Goal: Information Seeking & Learning: Check status

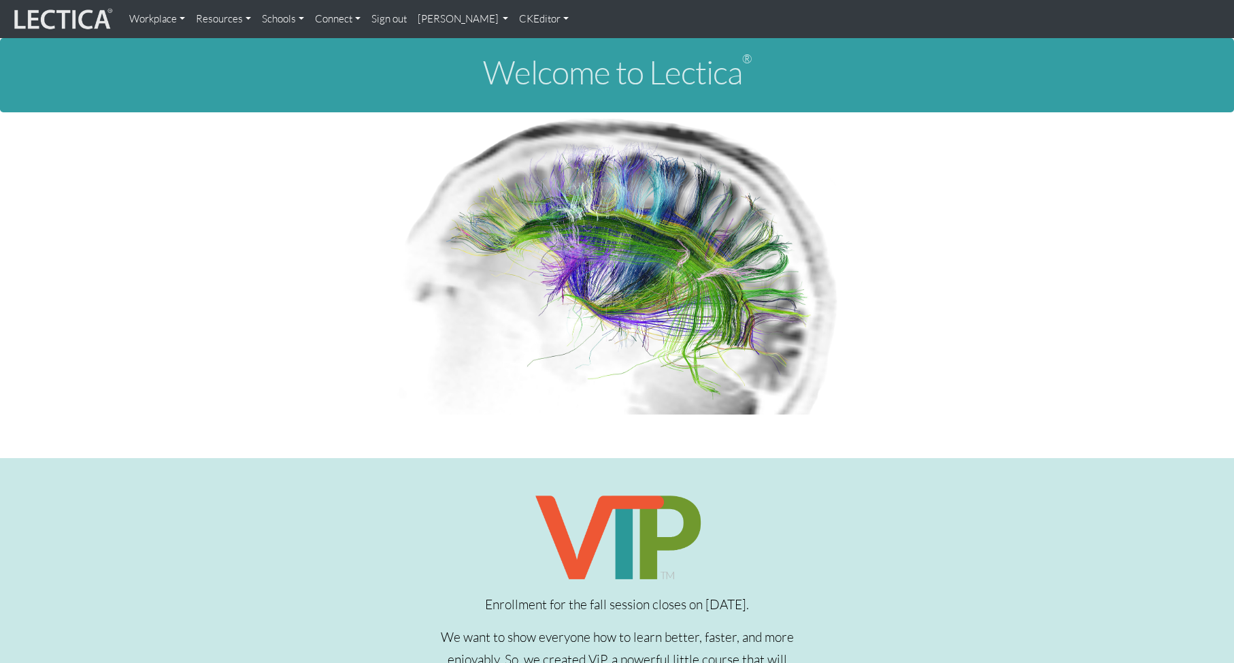
click at [446, 20] on link "Theo Dawson" at bounding box center [463, 18] width 102 height 27
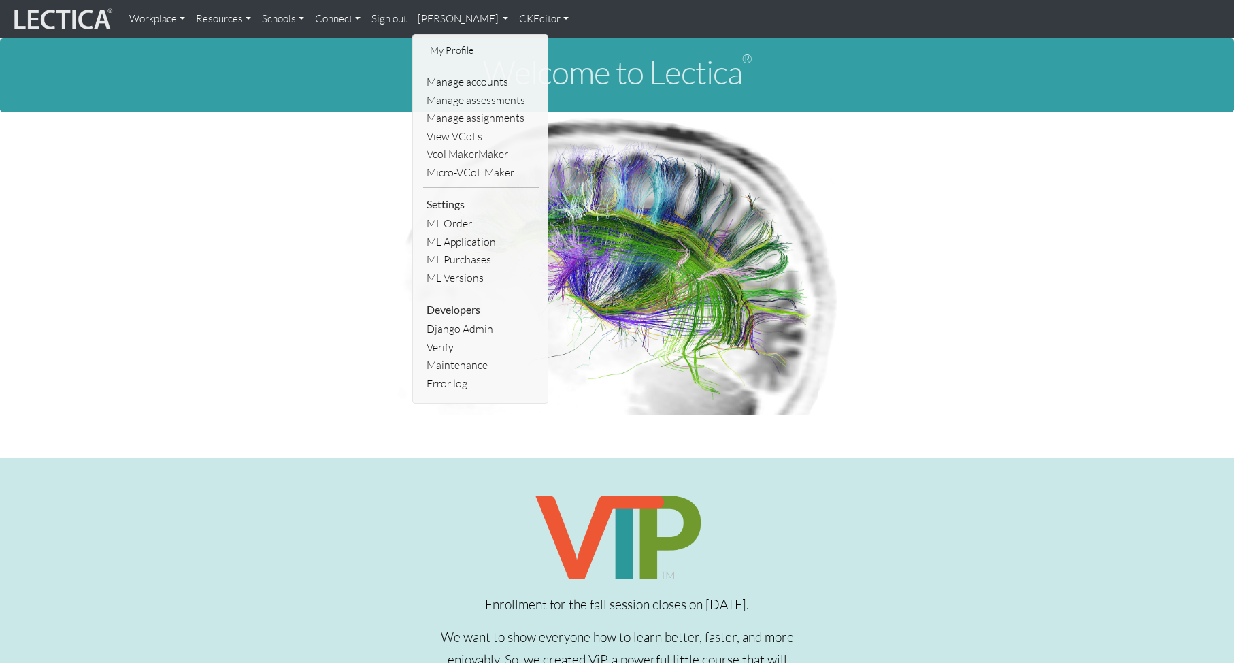
click at [395, 21] on link "Sign out" at bounding box center [389, 18] width 46 height 27
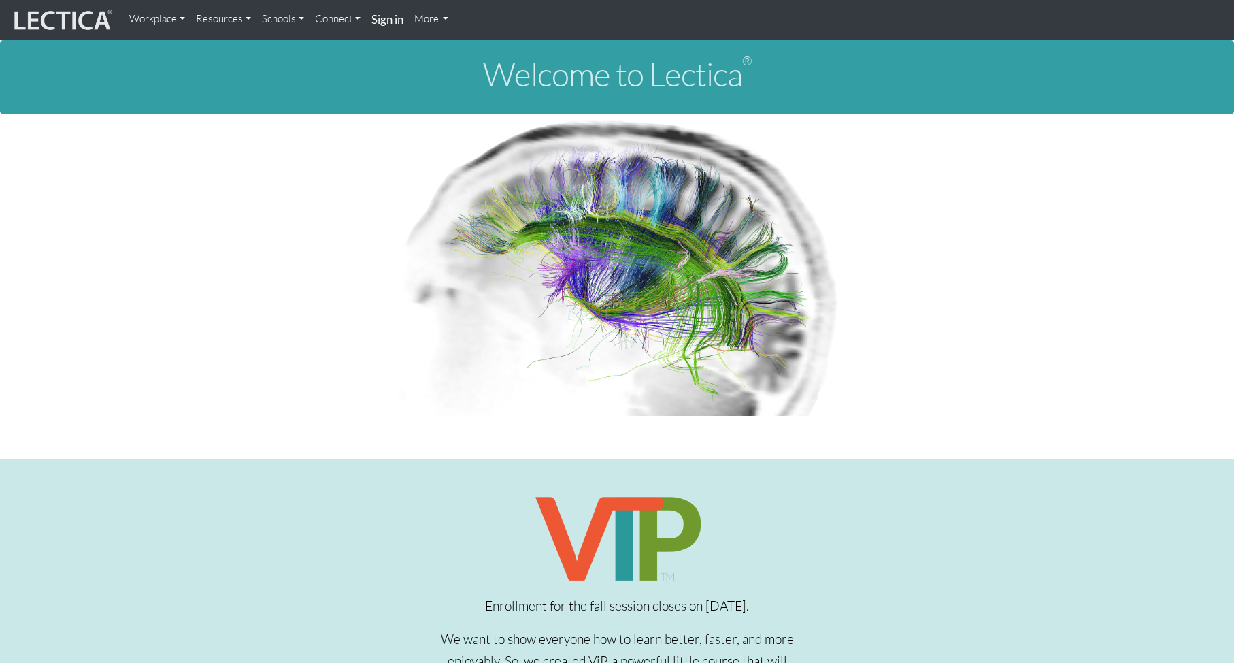
click at [334, 22] on link "Connect" at bounding box center [338, 18] width 56 height 27
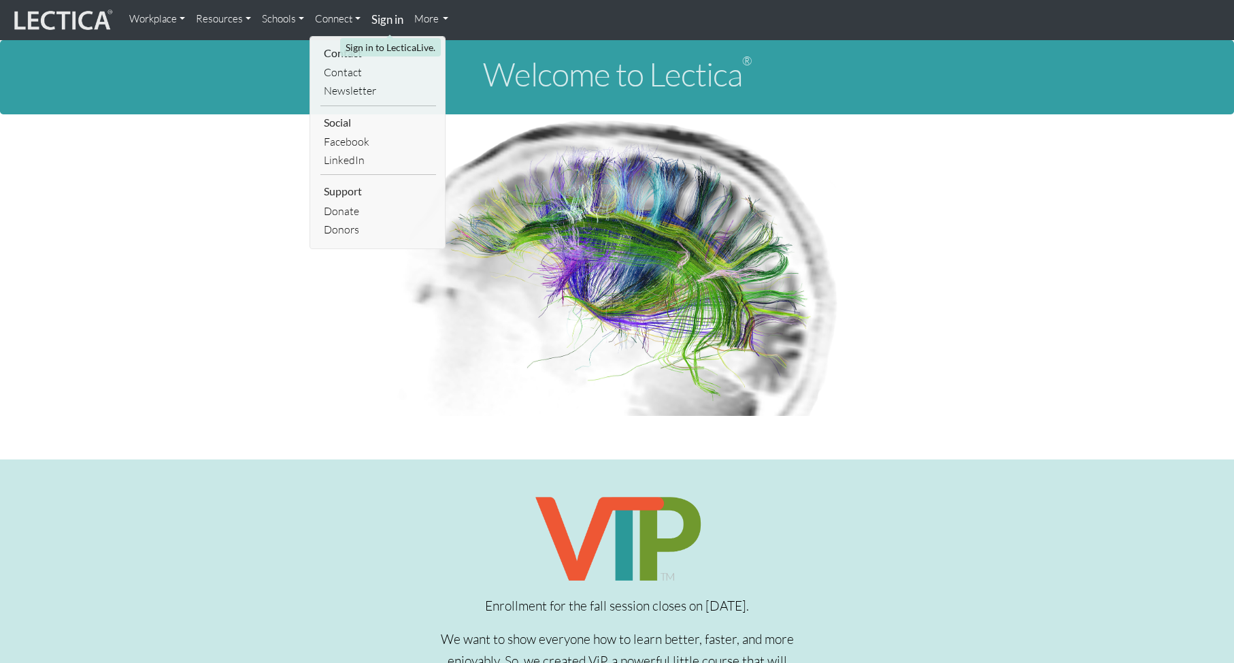
click at [395, 20] on strong "Sign in" at bounding box center [387, 19] width 32 height 14
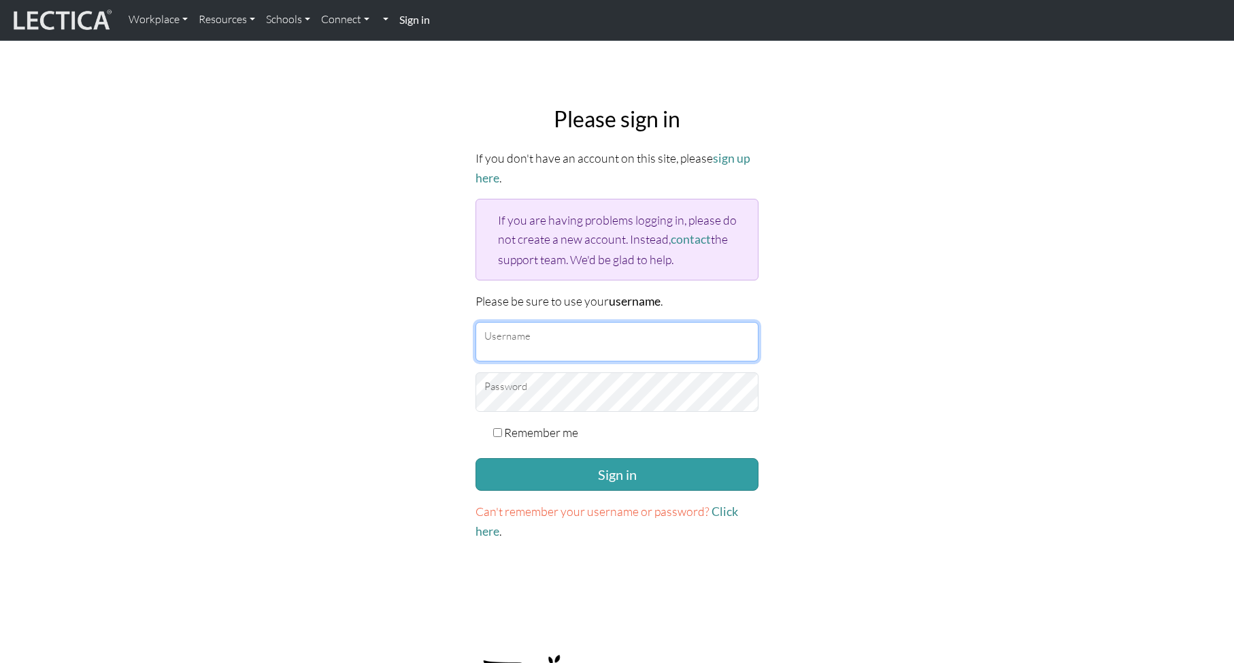
type input "theodawson"
click at [542, 342] on input "theodawson" at bounding box center [617, 341] width 283 height 39
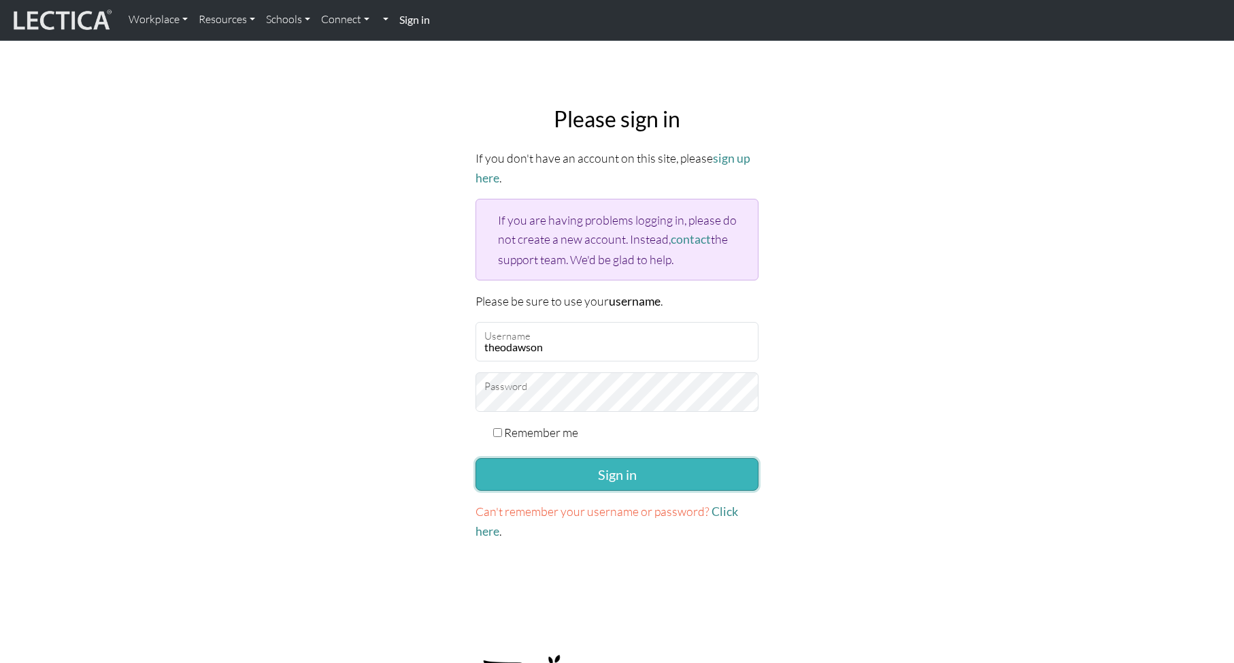
click at [572, 467] on button "Sign in" at bounding box center [617, 474] width 283 height 33
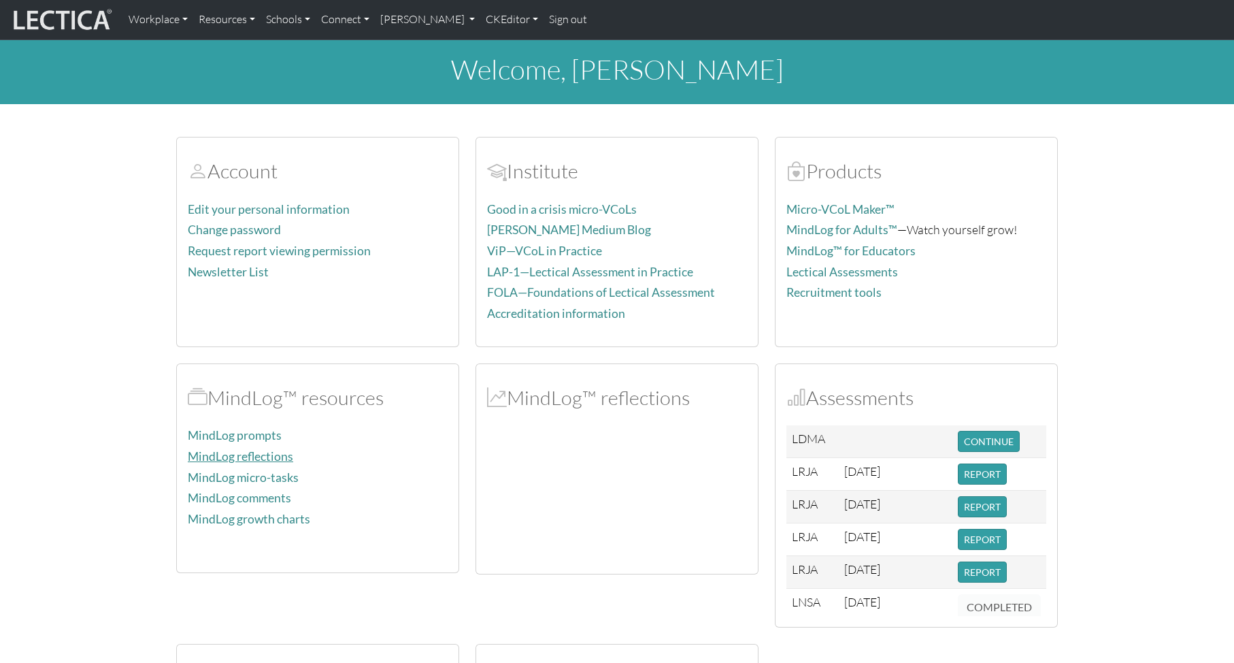
click at [261, 456] on link "MindLog reflections" at bounding box center [240, 456] width 105 height 14
click at [432, 19] on link "Theo Dawson" at bounding box center [428, 19] width 106 height 29
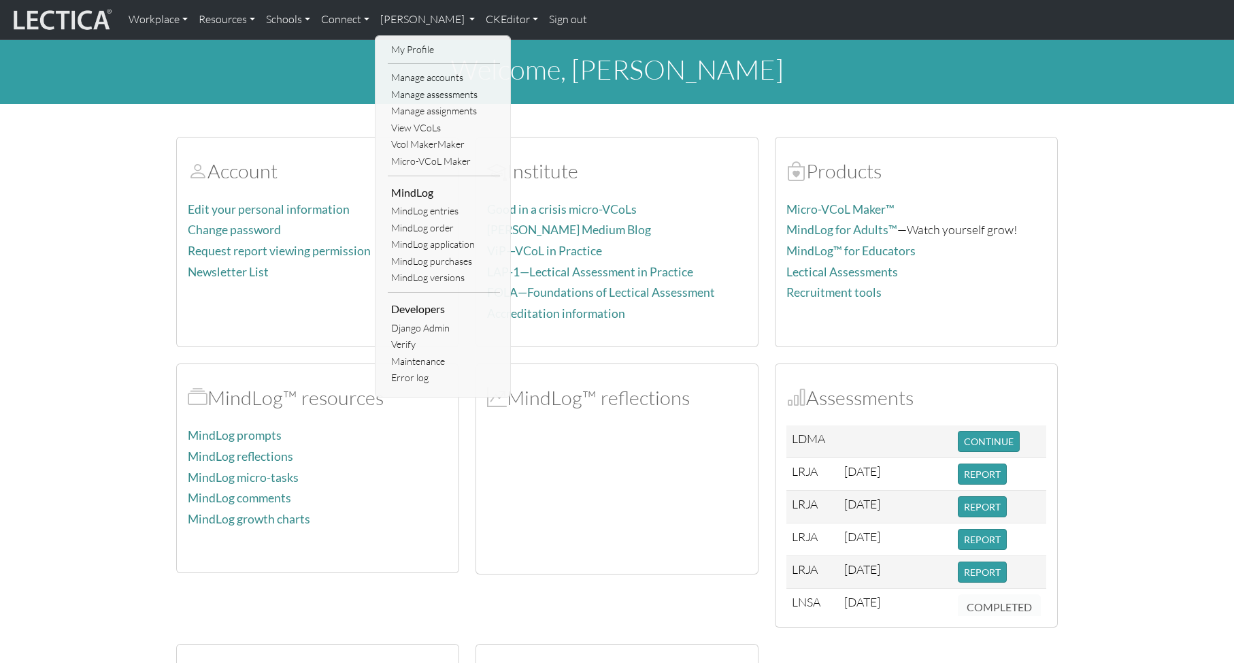
click at [444, 207] on link "MindLog entries" at bounding box center [444, 211] width 112 height 17
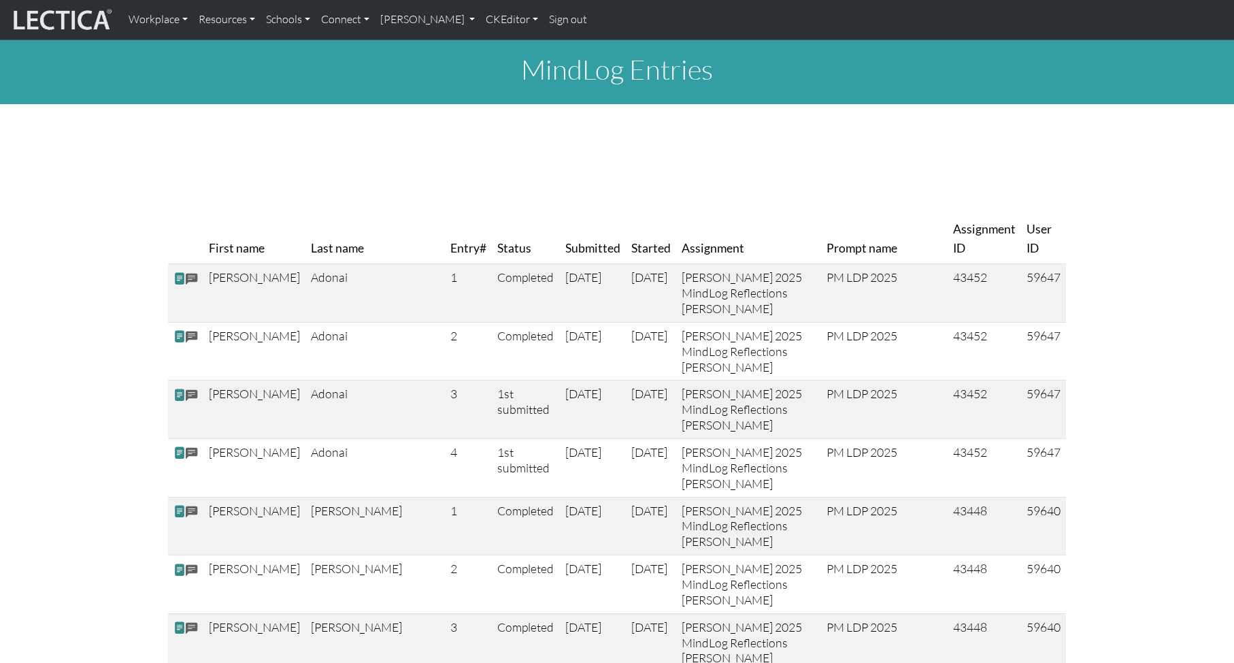
scroll to position [1, 0]
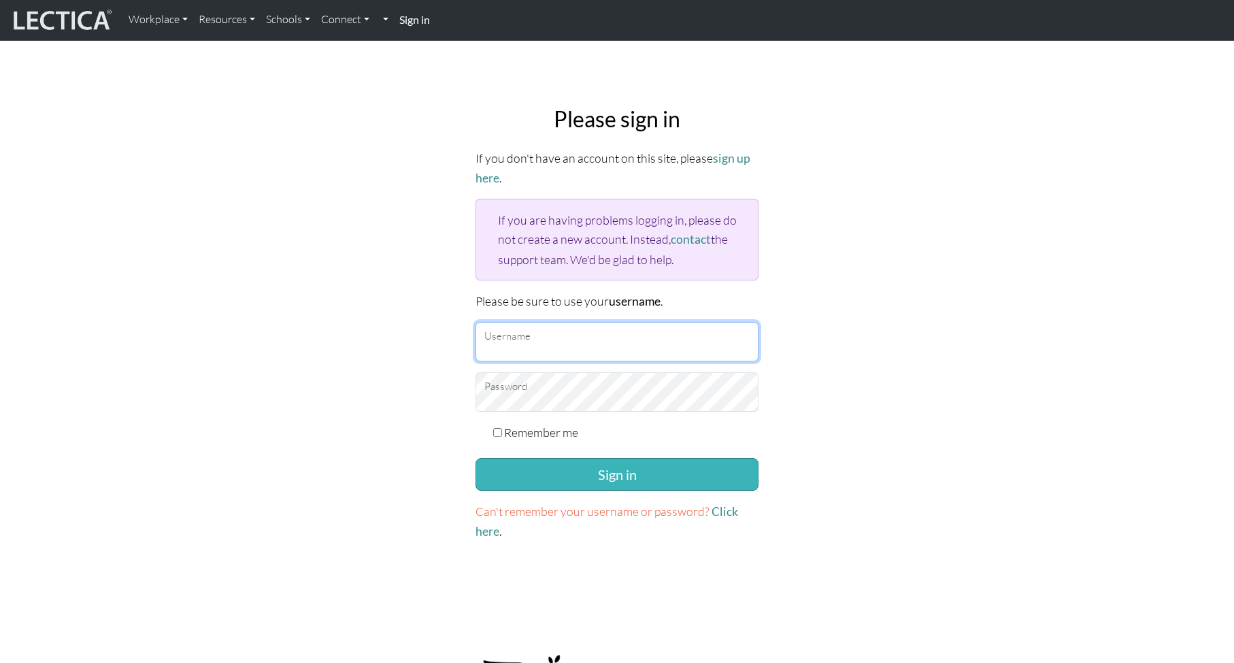
type input "theodawson"
click at [560, 476] on button "Sign in" at bounding box center [617, 474] width 283 height 33
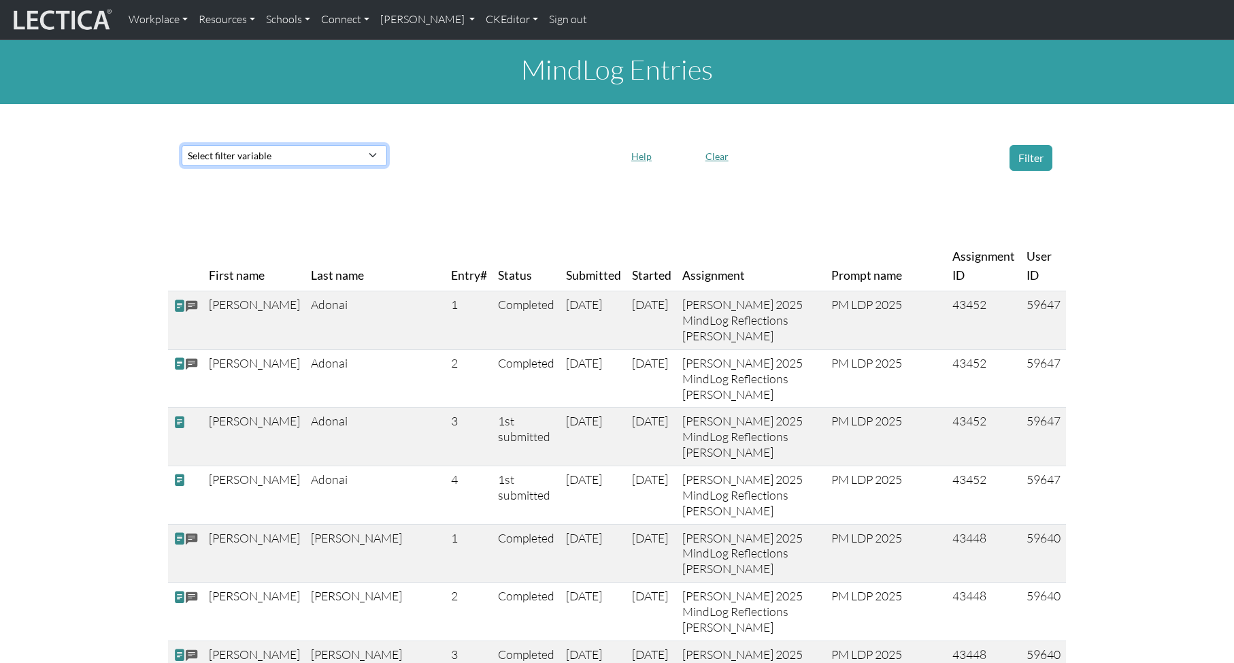
click at [334, 151] on select "Select filter variable First name Last name Entry# Status Submitted Started Ass…" at bounding box center [284, 155] width 205 height 21
select select "last_name"
click at [182, 166] on select "Select filter variable First name Last name Entry# Status Submitted Started Ass…" at bounding box center [284, 155] width 205 height 21
select select
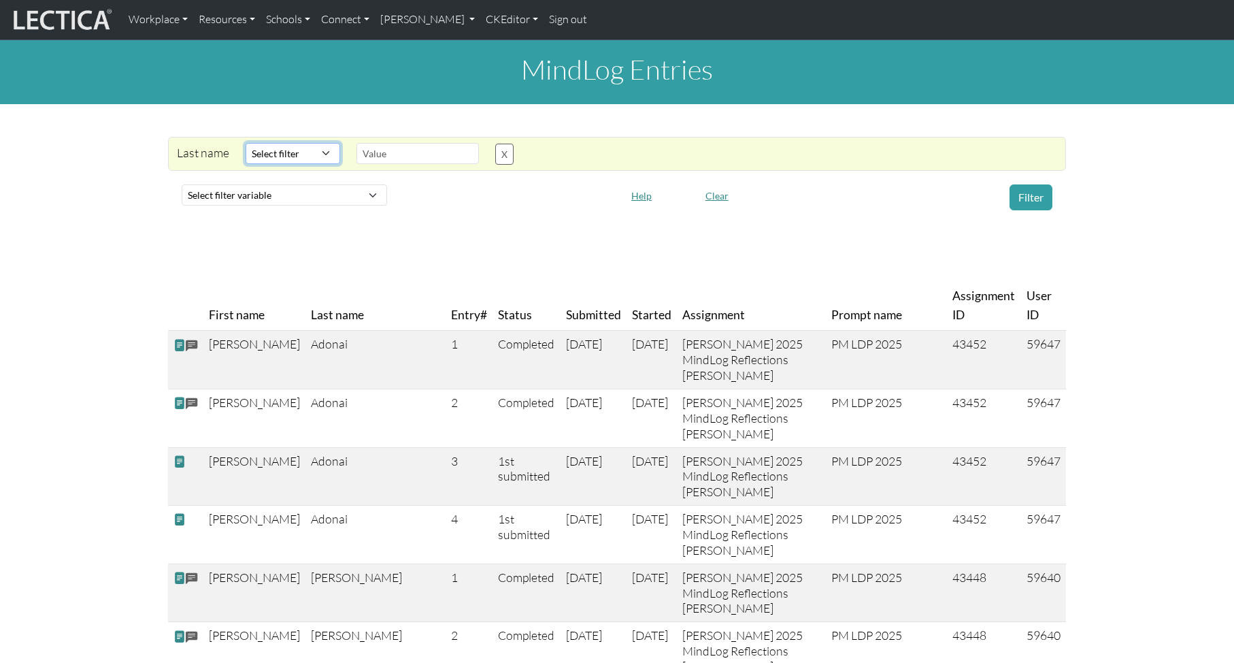
click at [294, 150] on select "Select filter Contains Equals Does not equal Starts with Ends with Matches regex" at bounding box center [293, 153] width 95 height 21
select select "icontains"
click at [246, 143] on select "Select filter Contains Equals Does not equal Starts with Ends with Matches regex" at bounding box center [293, 153] width 95 height 21
click at [403, 151] on input "text" at bounding box center [417, 153] width 122 height 21
type input "Adonai"
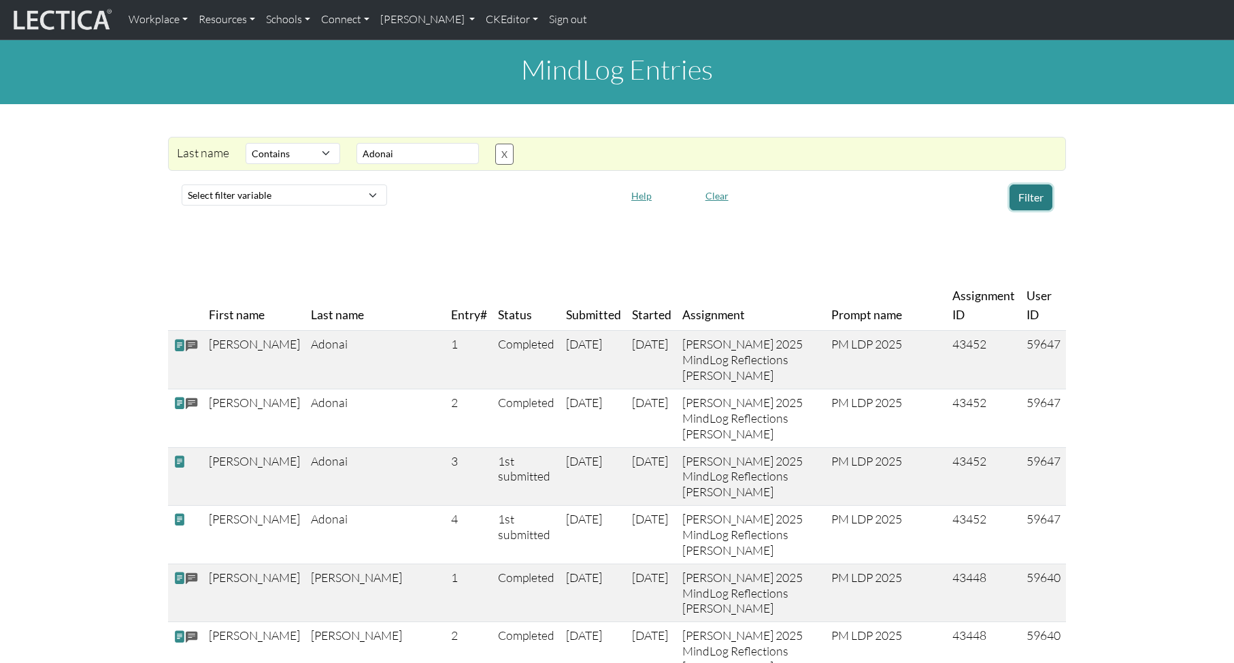
click at [1029, 201] on button "Filter" at bounding box center [1031, 197] width 43 height 26
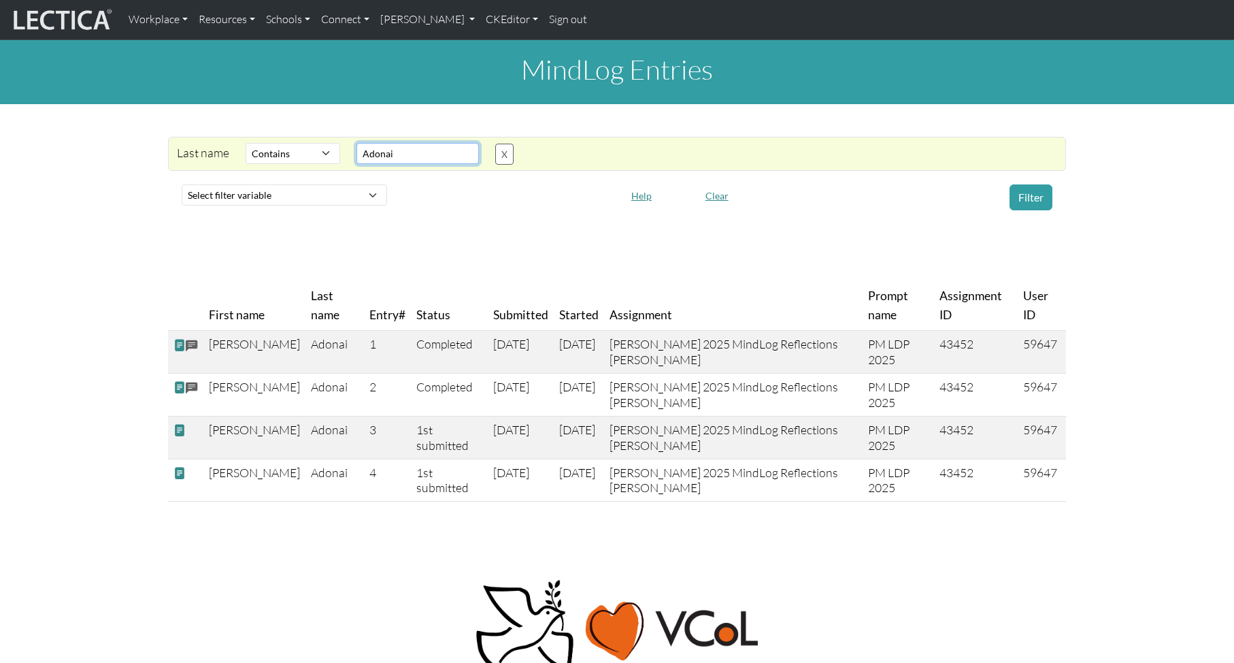
click at [372, 156] on input "Adonai" at bounding box center [417, 153] width 122 height 21
click at [326, 148] on select "Select filter Contains Equals Does not equal Starts with Ends with Matches regex" at bounding box center [293, 153] width 95 height 21
select select
click at [246, 143] on select "Select filter Contains Equals Does not equal Starts with Ends with Matches regex" at bounding box center [293, 153] width 95 height 21
click at [267, 190] on select "Select filter variable First name Last name Entry# Status Submitted Started Ass…" at bounding box center [284, 194] width 205 height 21
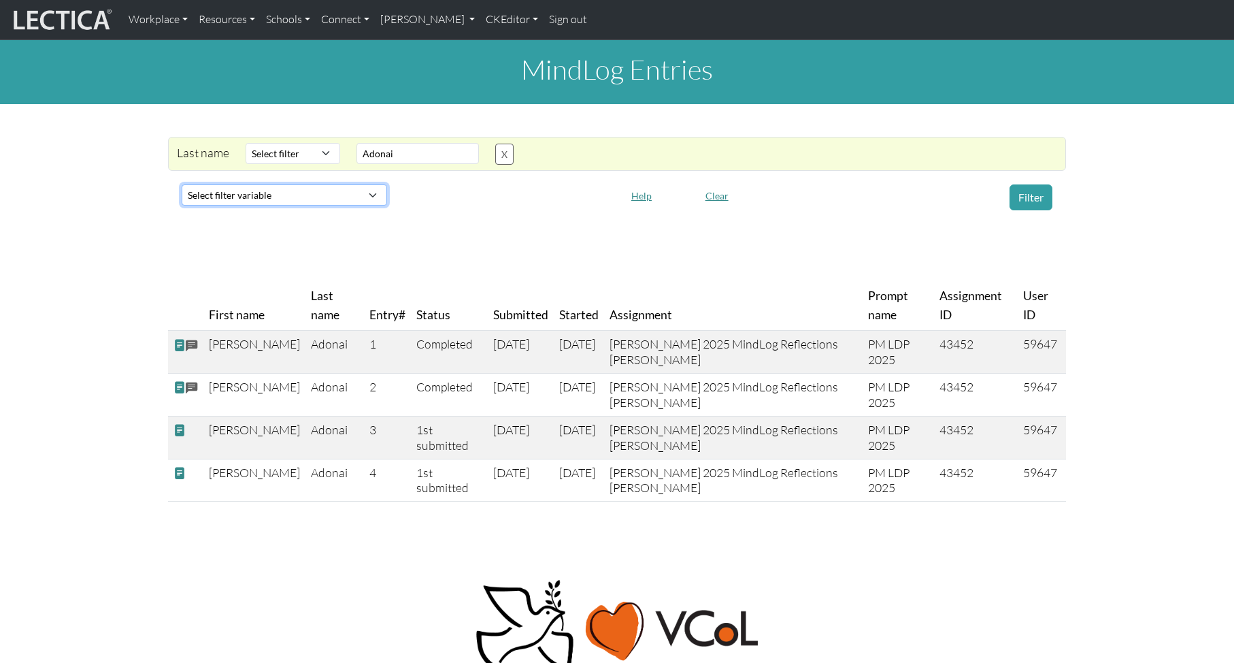
select select "submitted_at"
click at [182, 205] on select "Select filter variable First name Last name Entry# Status Submitted Started Ass…" at bounding box center [284, 194] width 205 height 21
select select
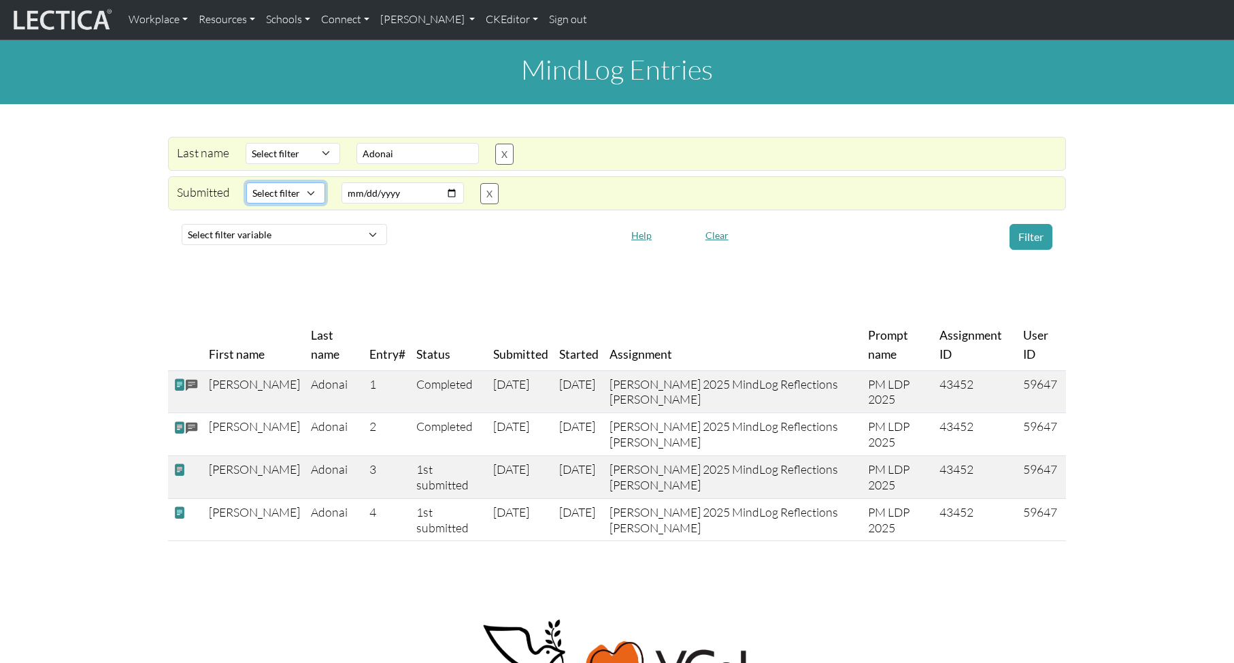
click at [290, 190] on select "Select filter Equals After Before" at bounding box center [285, 192] width 79 height 21
select select "iexact"
click at [246, 182] on select "Select filter Equals After Before" at bounding box center [285, 192] width 79 height 21
click at [450, 190] on input "date" at bounding box center [403, 192] width 122 height 21
type input "2025-09-04"
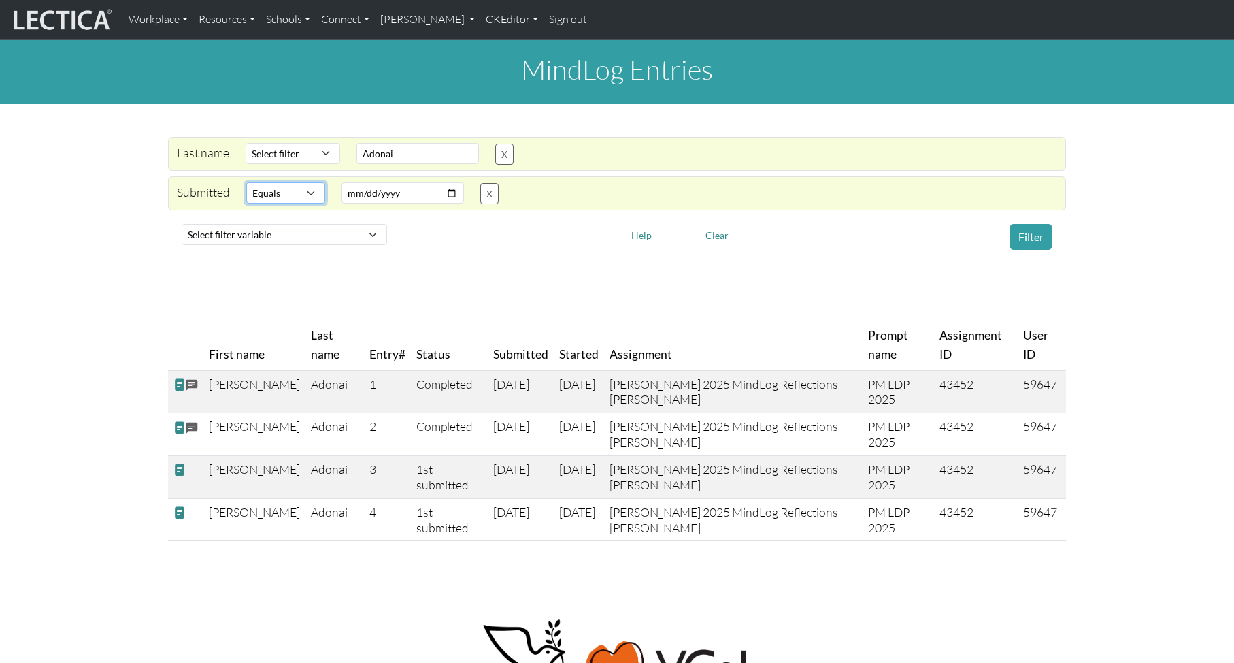
click at [310, 188] on select "Select filter Equals After Before" at bounding box center [285, 192] width 79 height 21
select select "gt"
click at [246, 182] on select "Select filter Equals After Before" at bounding box center [285, 192] width 79 height 21
click at [1027, 235] on button "Filter" at bounding box center [1031, 237] width 43 height 26
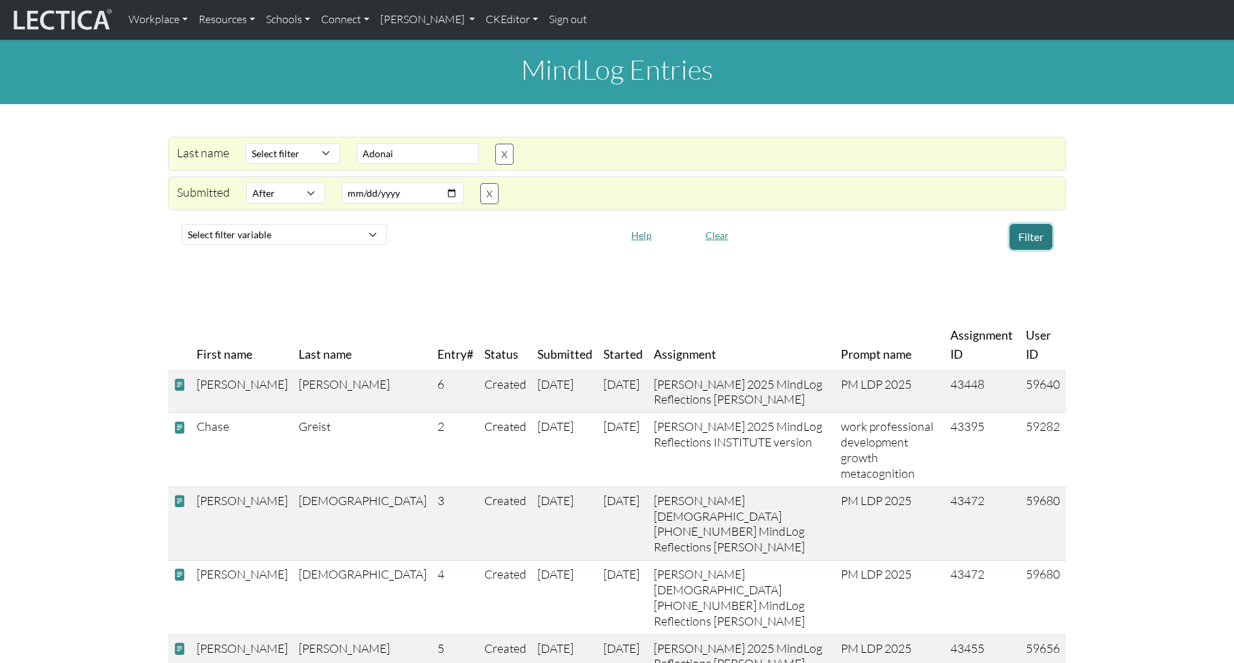
scroll to position [4, 0]
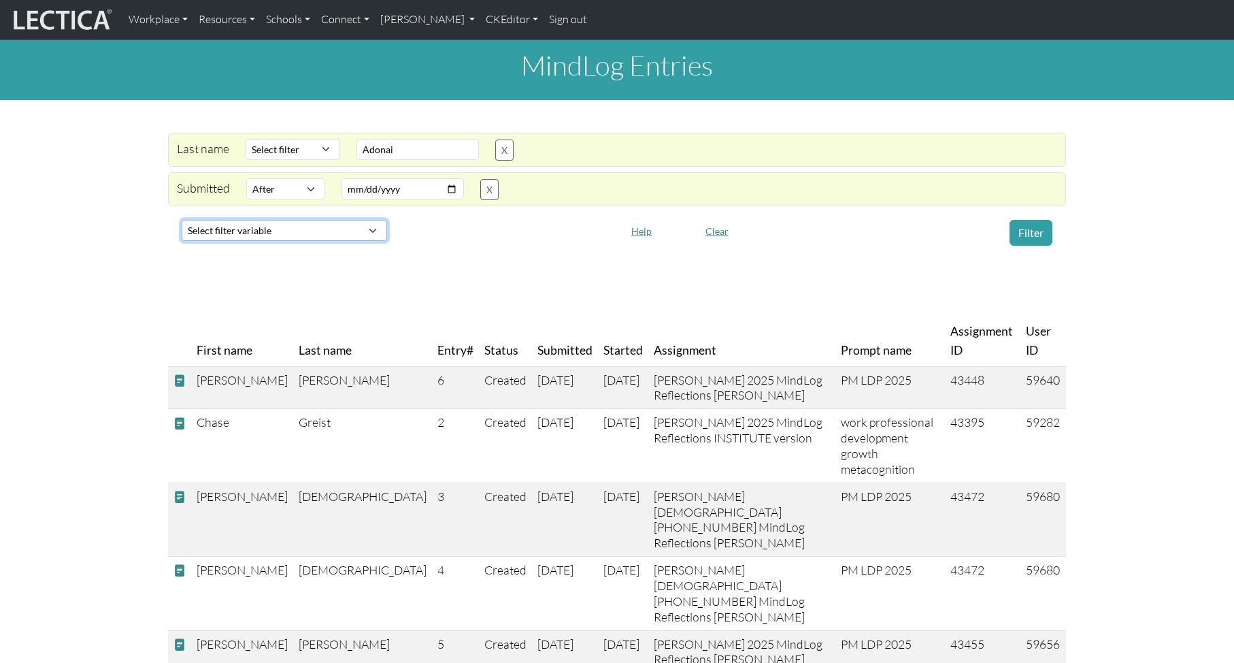
click at [278, 228] on select "Select filter variable First name Last name Entry# Status Submitted Started Ass…" at bounding box center [284, 230] width 205 height 21
select select "entry_number"
click at [182, 241] on select "Select filter variable First name Last name Entry# Status Submitted Started Ass…" at bounding box center [284, 230] width 205 height 21
select select
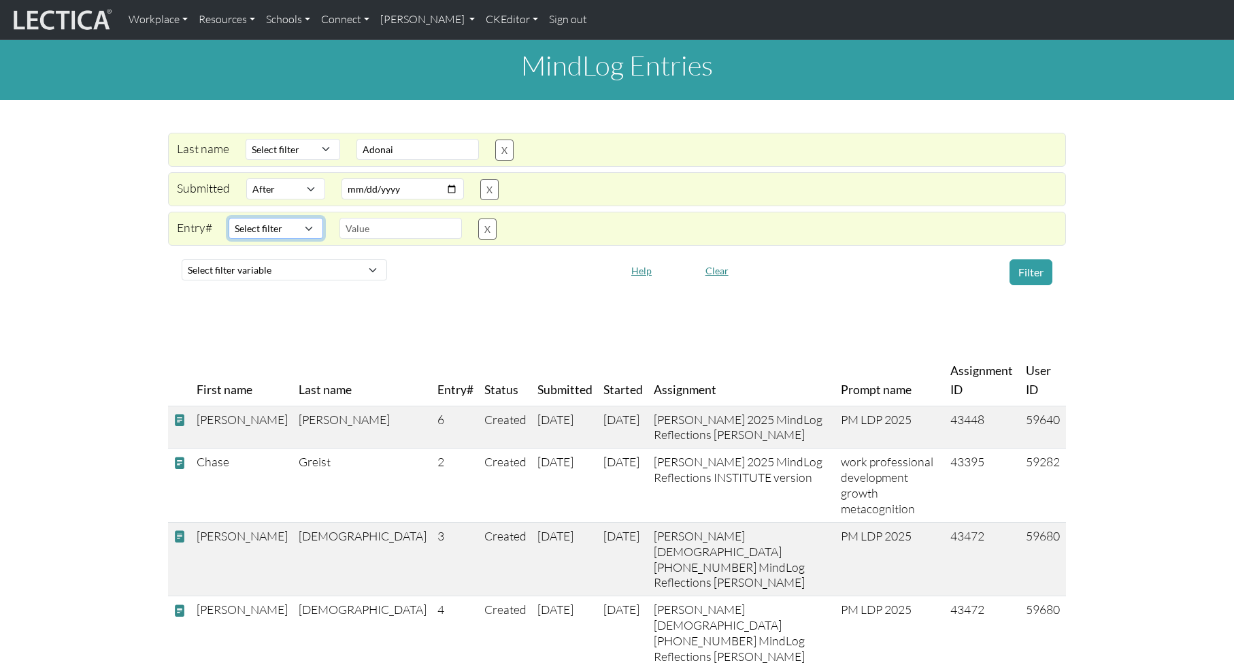
click at [280, 225] on select "Select filter Equals Greater than Less than Does not equal" at bounding box center [276, 228] width 95 height 21
select select "iexact"
click at [229, 218] on select "Select filter Equals Greater than Less than Does not equal" at bounding box center [276, 228] width 95 height 21
click at [361, 228] on input "text" at bounding box center [400, 228] width 122 height 21
drag, startPoint x: 397, startPoint y: 224, endPoint x: 318, endPoint y: 222, distance: 79.6
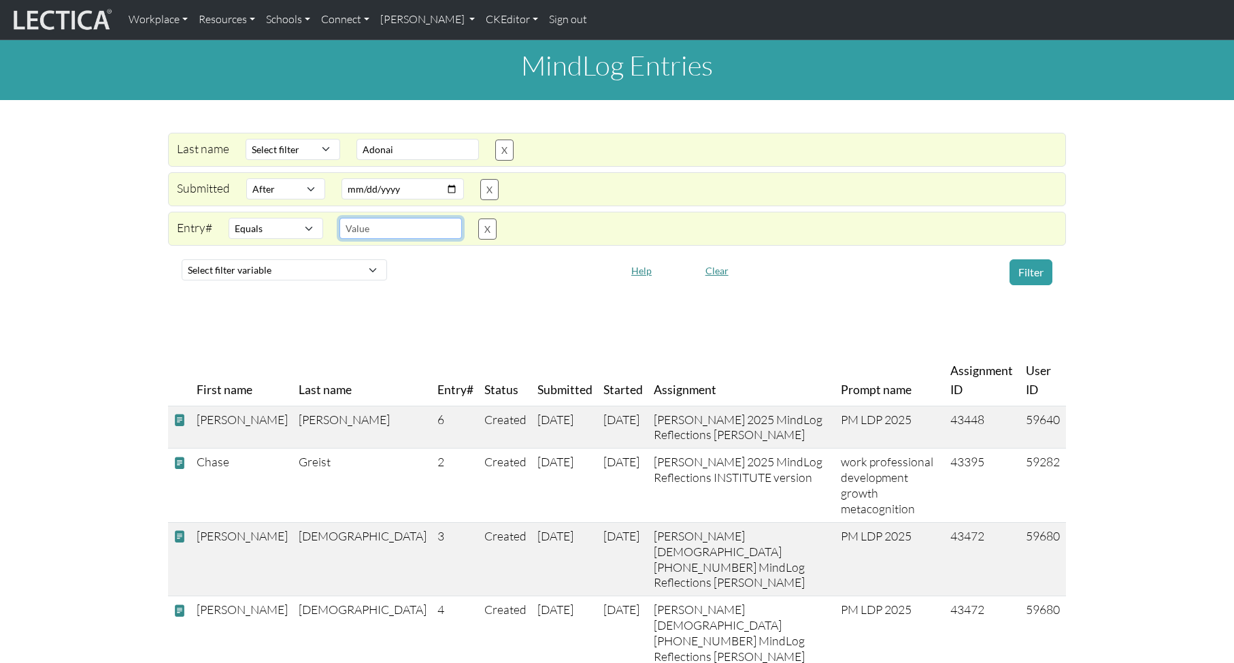
click at [318, 222] on div "Entry# Select filter Equals Greater than Less than Does not equal Search string…" at bounding box center [609, 229] width 897 height 22
type input "4"
click at [1036, 273] on button "Filter" at bounding box center [1031, 272] width 43 height 26
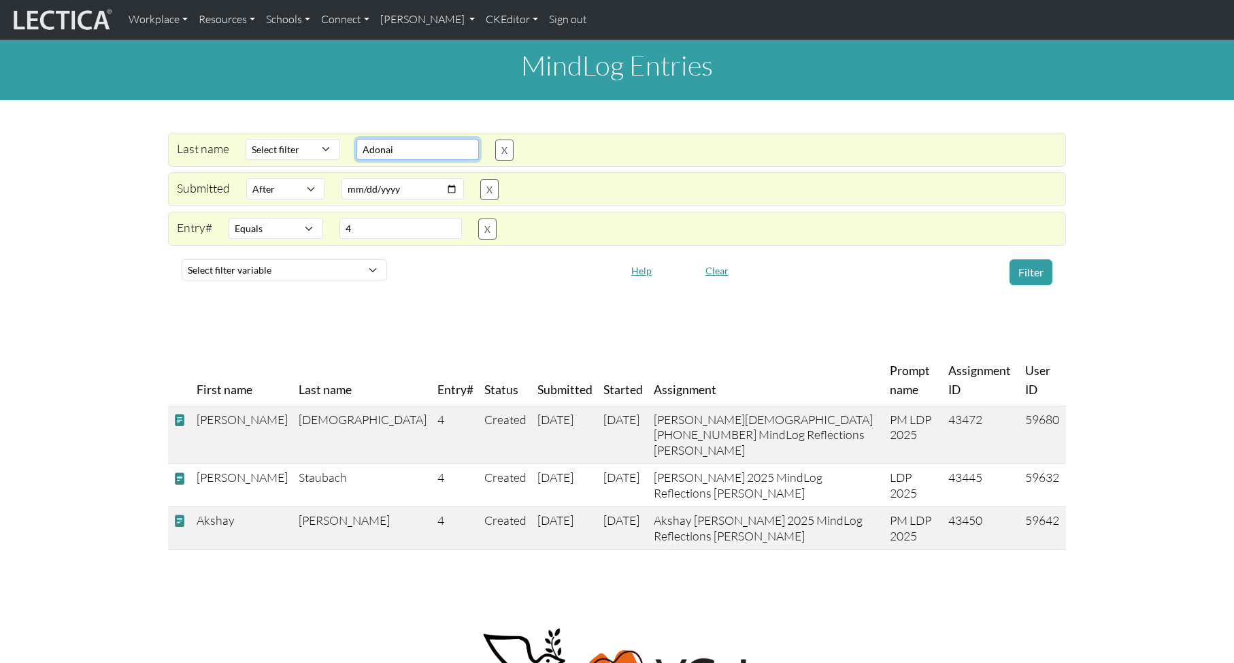
click at [376, 150] on input "Adonai" at bounding box center [417, 149] width 122 height 21
click at [293, 388] on th "Last name" at bounding box center [362, 381] width 139 height 50
click at [479, 389] on th "Status" at bounding box center [505, 381] width 53 height 50
drag, startPoint x: 447, startPoint y: 388, endPoint x: 486, endPoint y: 386, distance: 39.6
click at [532, 388] on th "Submitted" at bounding box center [565, 381] width 66 height 50
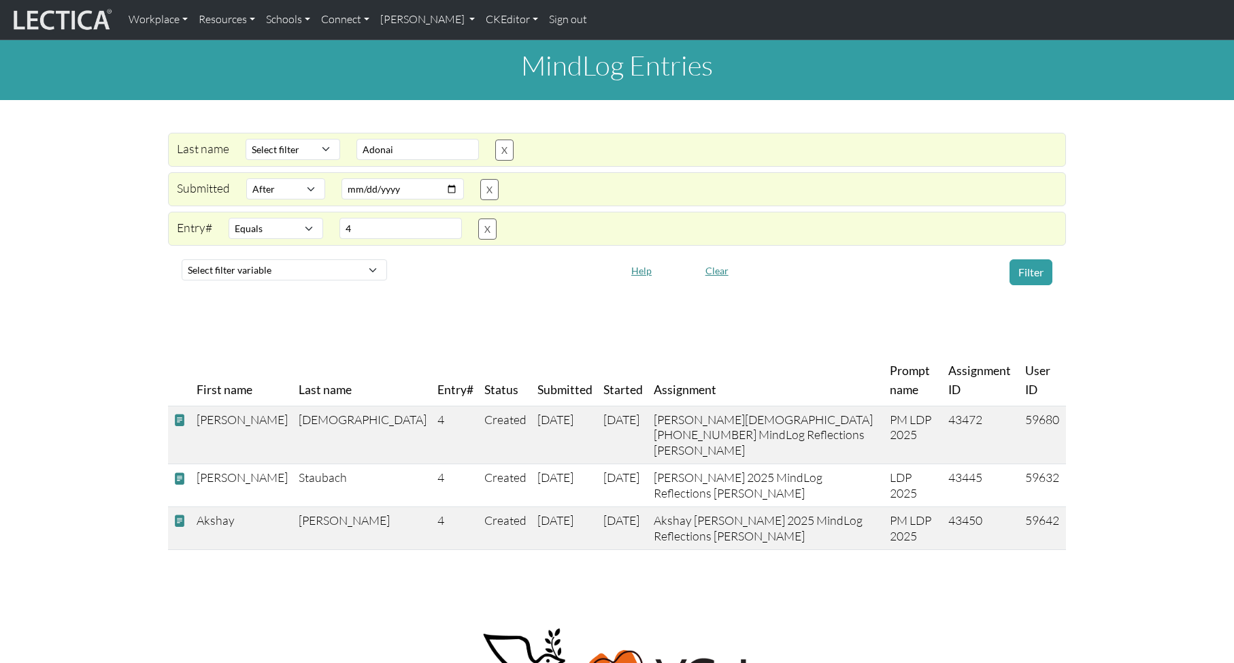
click at [598, 391] on th "Started" at bounding box center [623, 381] width 50 height 50
click at [648, 386] on th "Assignment" at bounding box center [766, 381] width 236 height 50
click at [243, 267] on select "Select filter variable First name Last name Entry# Status Submitted Started Ass…" at bounding box center [284, 269] width 205 height 21
select select "prompt_name"
click at [182, 280] on select "Select filter variable First name Last name Entry# Status Submitted Started Ass…" at bounding box center [284, 269] width 205 height 21
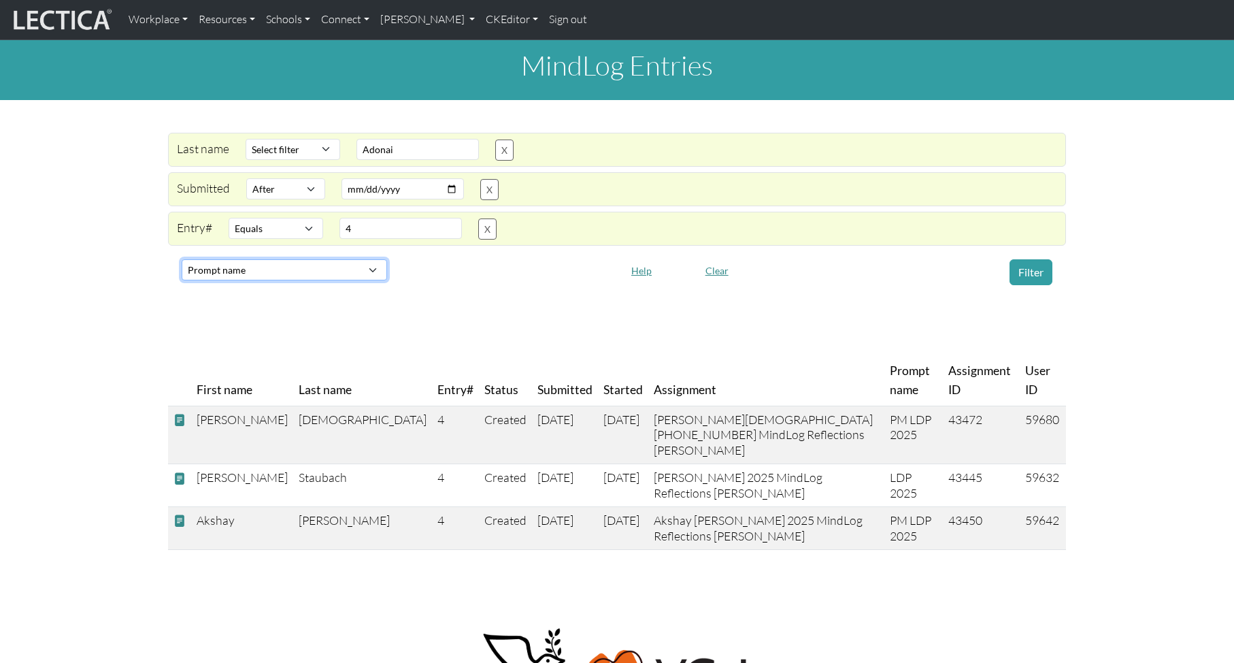
select select
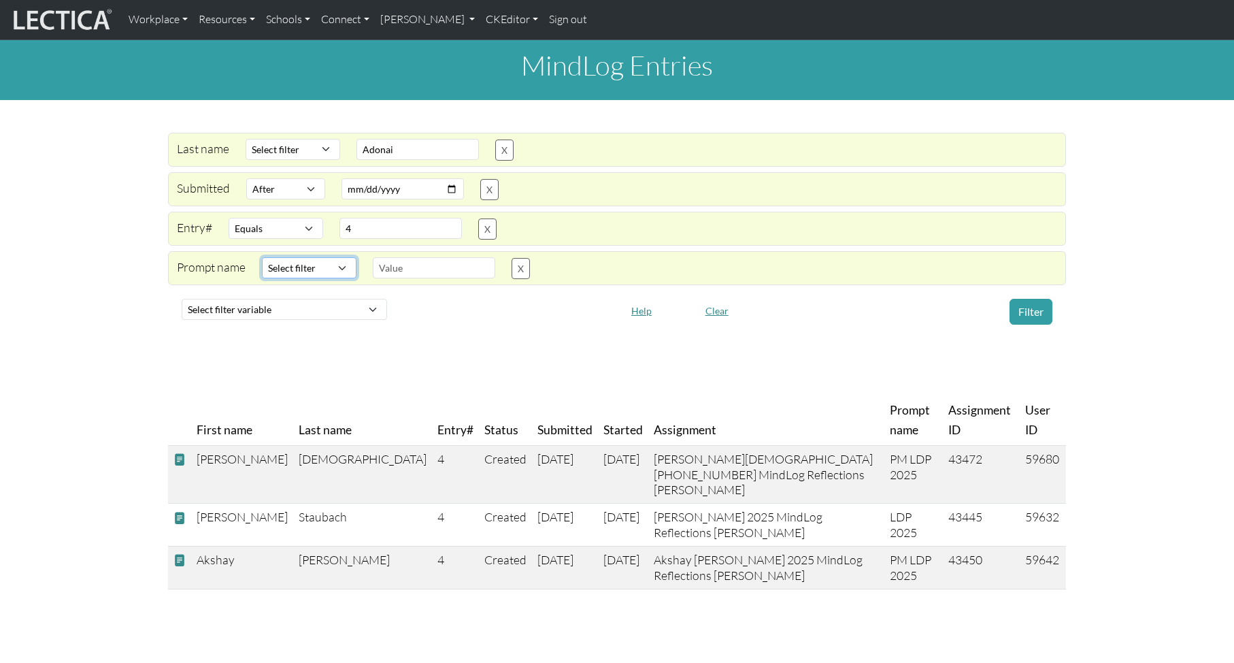
click at [316, 267] on select "Select filter Contains Equals Does not equal" at bounding box center [309, 267] width 95 height 21
select select "icontains"
click at [262, 257] on select "Select filter Contains Equals Does not equal" at bounding box center [309, 267] width 95 height 21
drag, startPoint x: 399, startPoint y: 266, endPoint x: 418, endPoint y: 265, distance: 19.7
click at [402, 265] on input "text" at bounding box center [434, 267] width 122 height 21
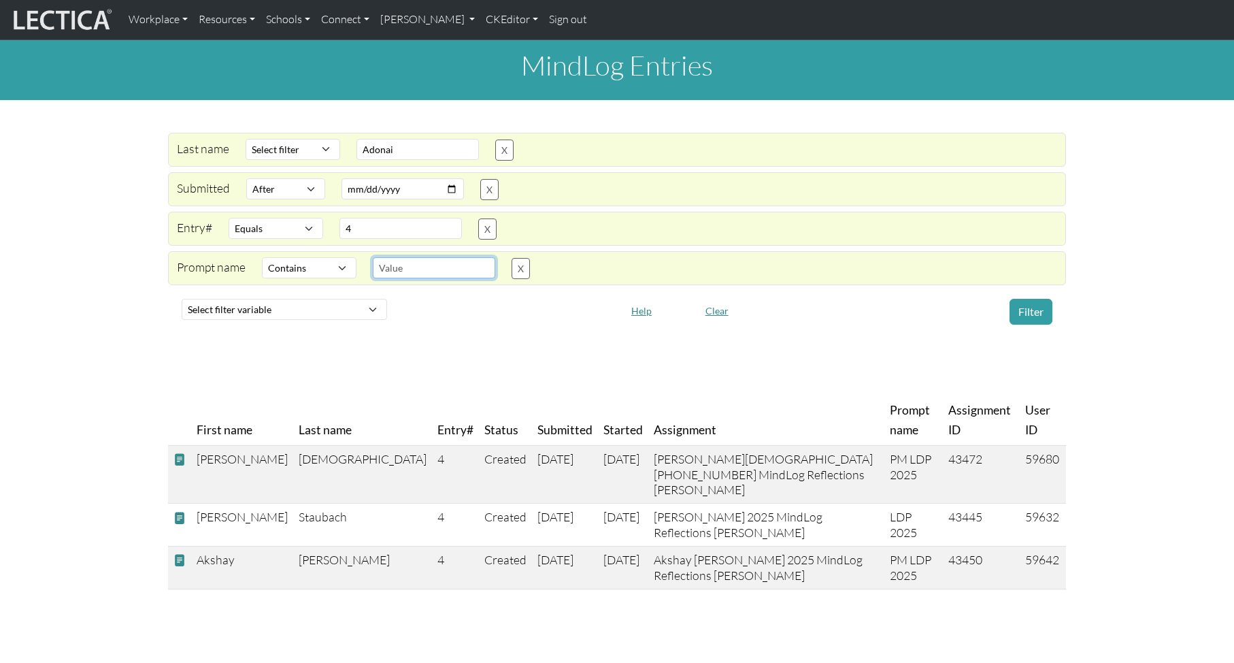
click at [418, 265] on input "text" at bounding box center [434, 267] width 122 height 21
type input "M"
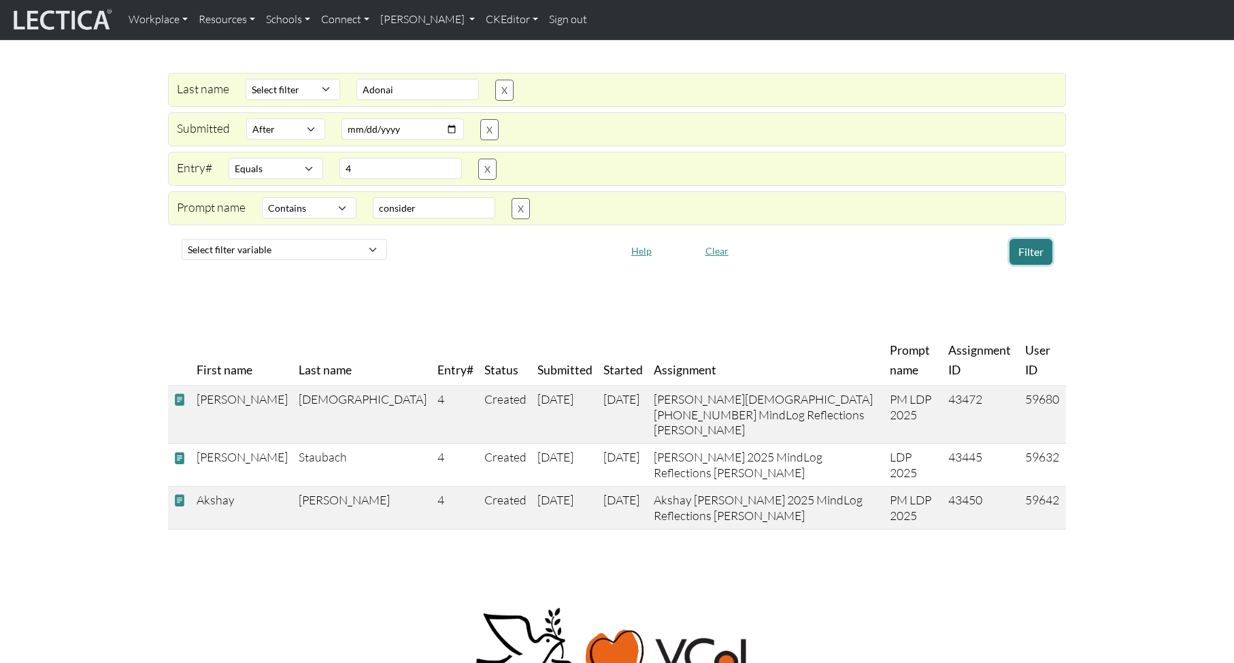
click at [1031, 246] on button "Filter" at bounding box center [1031, 252] width 43 height 26
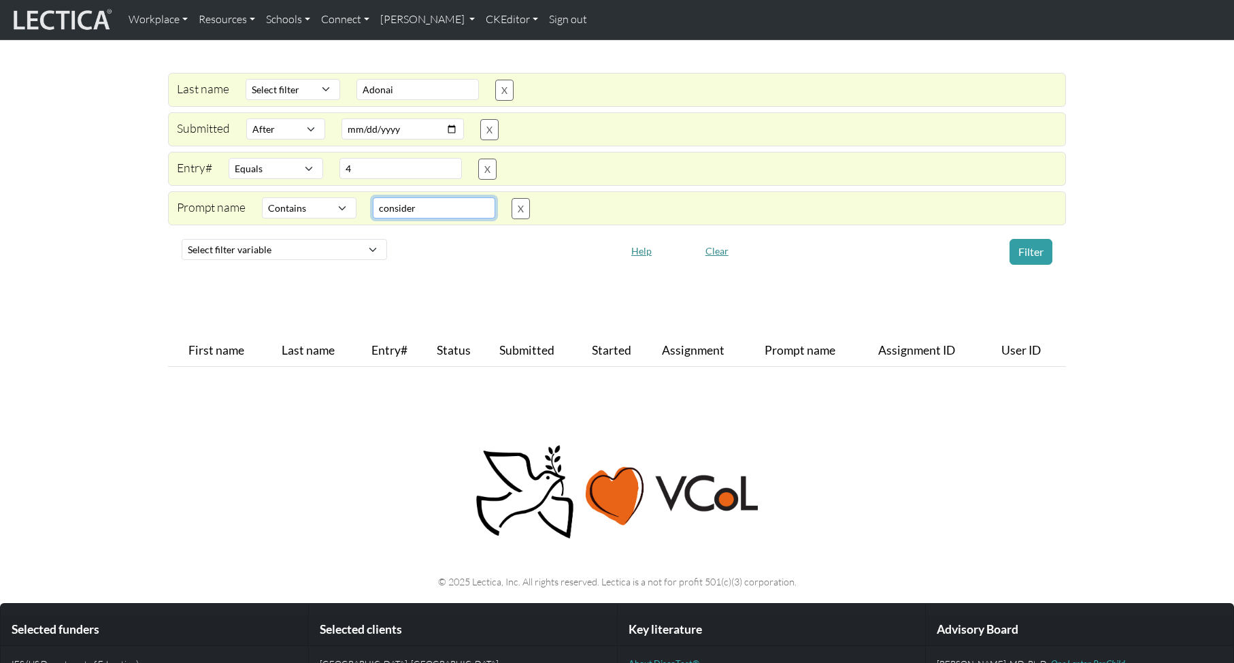
drag, startPoint x: 438, startPoint y: 212, endPoint x: 373, endPoint y: 203, distance: 65.1
click at [373, 203] on input "consider" at bounding box center [434, 207] width 122 height 21
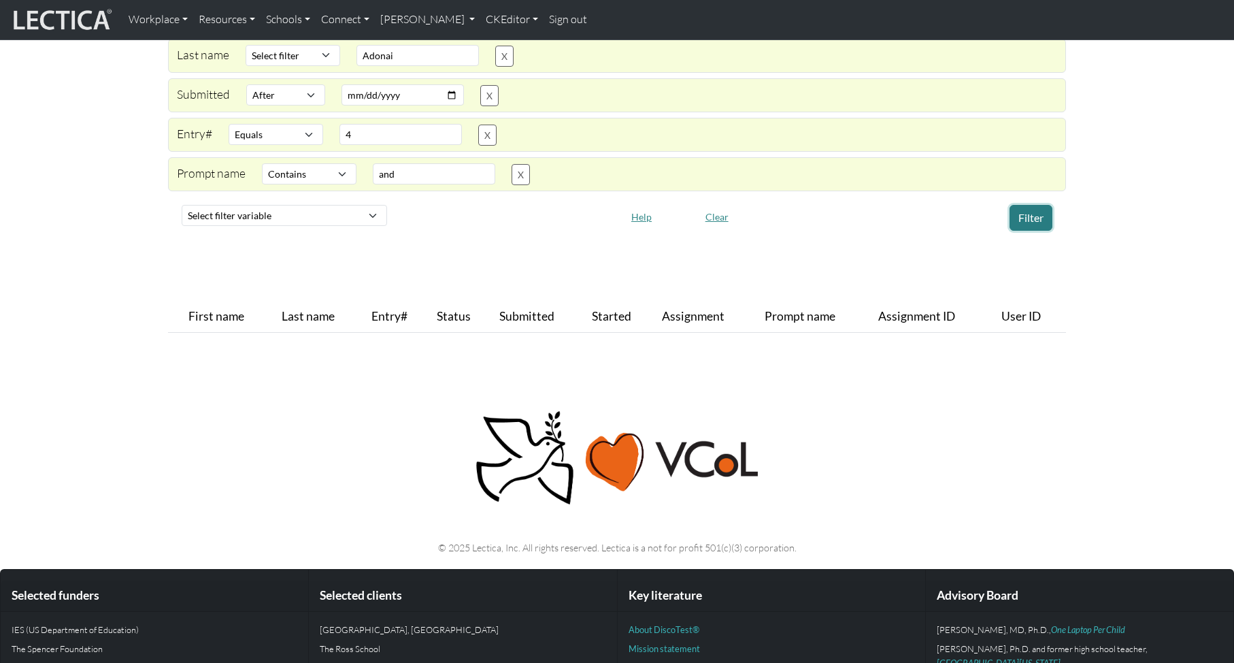
click at [1028, 222] on button "Filter" at bounding box center [1031, 218] width 43 height 26
drag, startPoint x: 412, startPoint y: 171, endPoint x: 356, endPoint y: 169, distance: 56.5
click at [356, 169] on div "Prompt name Select filter Contains Equals Does not equal Search string and X" at bounding box center [609, 174] width 897 height 22
click at [1031, 220] on button "Filter" at bounding box center [1031, 218] width 43 height 26
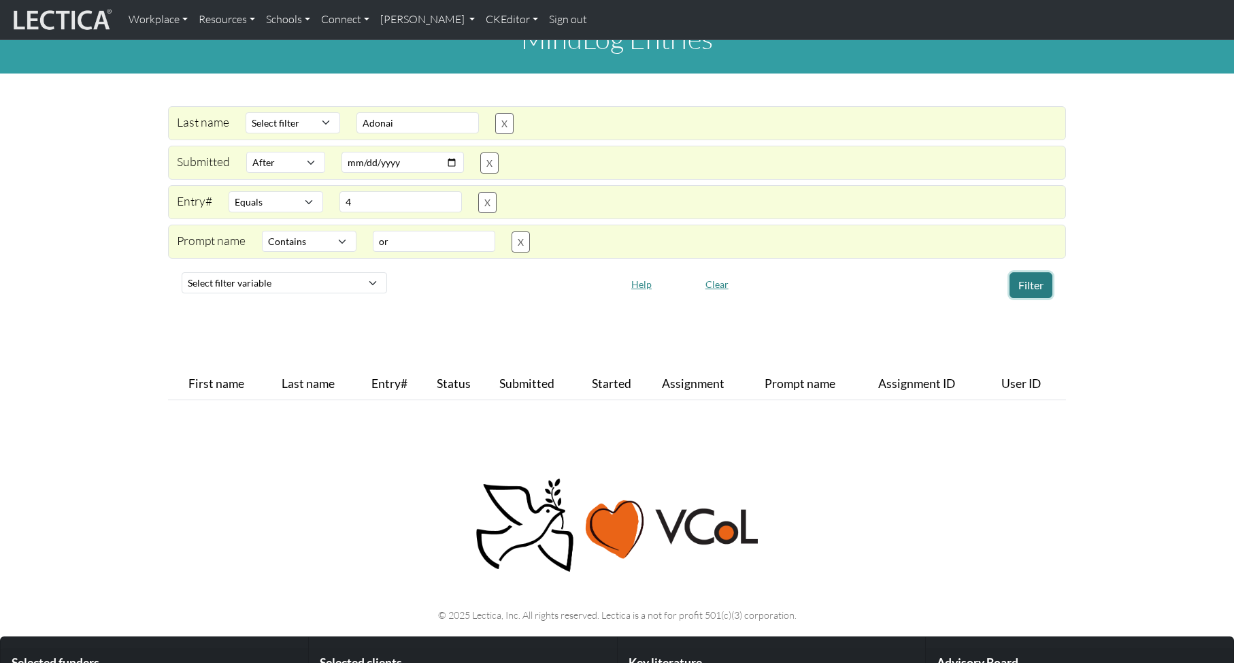
scroll to position [0, 0]
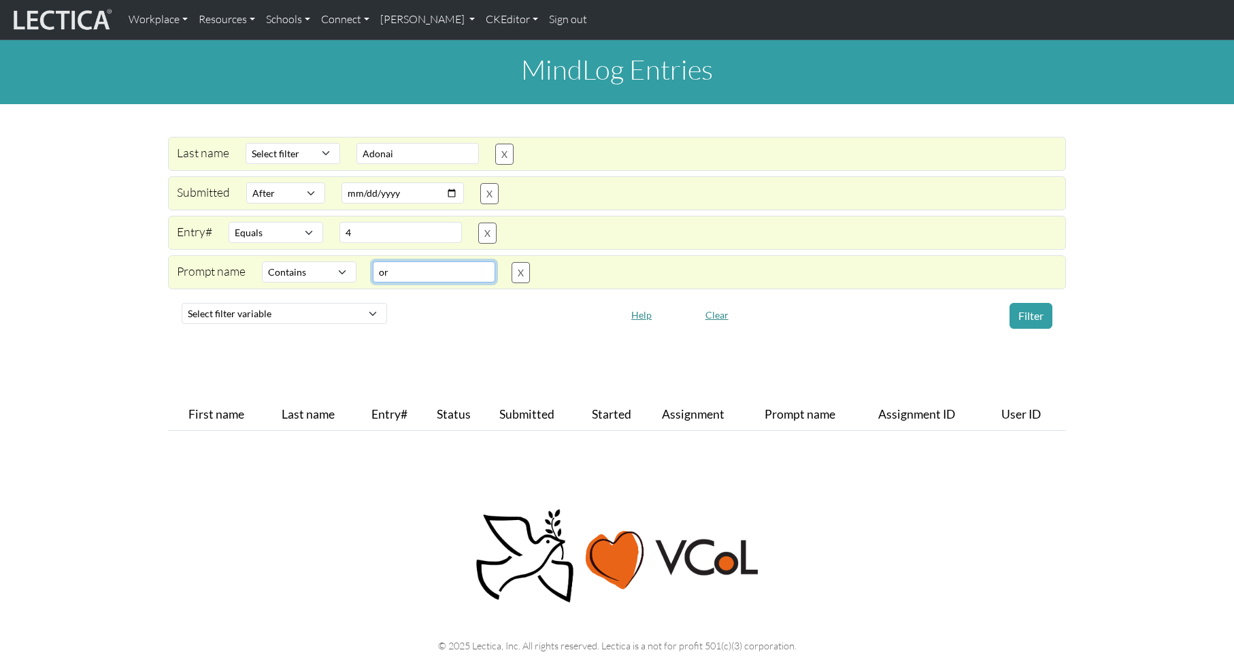
drag, startPoint x: 371, startPoint y: 272, endPoint x: 360, endPoint y: 271, distance: 10.9
click at [360, 271] on div "Prompt name Select filter Contains Equals Does not equal Search string or X" at bounding box center [609, 272] width 897 height 22
click at [1033, 313] on button "Filter" at bounding box center [1031, 316] width 43 height 26
drag, startPoint x: 393, startPoint y: 273, endPoint x: 369, endPoint y: 271, distance: 23.8
click at [369, 271] on div "team" at bounding box center [434, 272] width 139 height 22
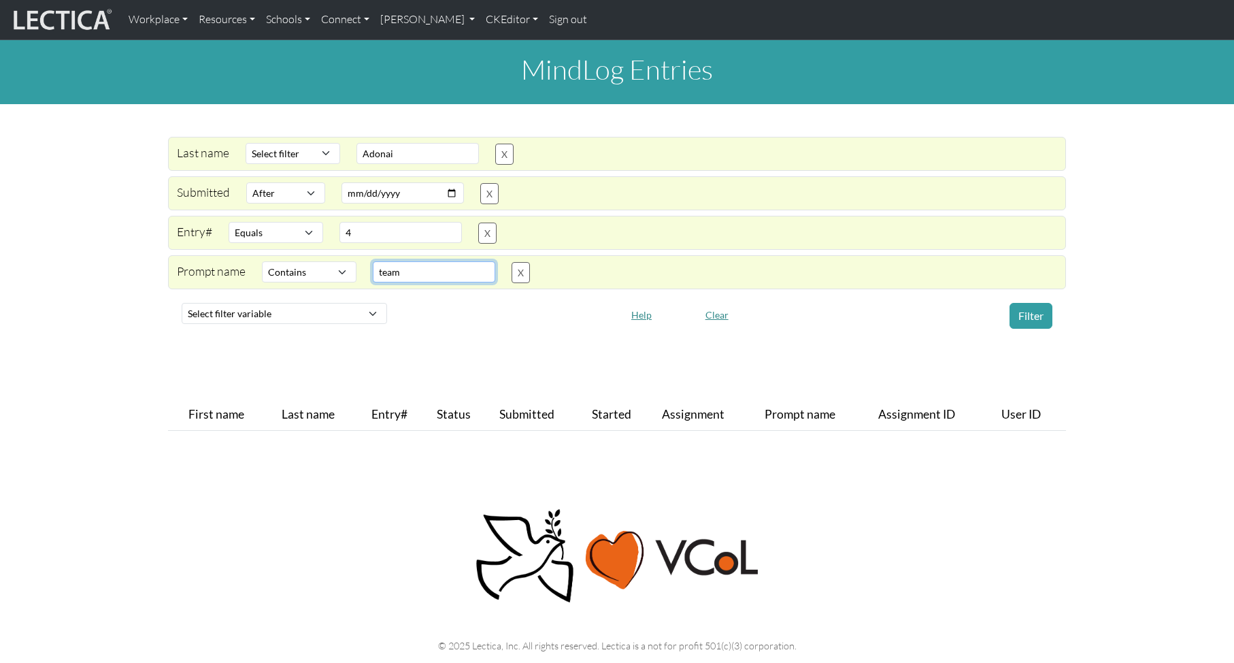
drag, startPoint x: 419, startPoint y: 271, endPoint x: 351, endPoint y: 268, distance: 68.1
click at [351, 268] on div "Prompt name Select filter Contains Equals Does not equal Search string team X" at bounding box center [609, 272] width 897 height 22
click at [1025, 318] on button "Filter" at bounding box center [1031, 316] width 43 height 26
drag, startPoint x: 364, startPoint y: 274, endPoint x: 353, endPoint y: 272, distance: 11.1
click at [353, 272] on div "Prompt name Select filter Contains Equals Does not equal Search string personal…" at bounding box center [609, 272] width 897 height 22
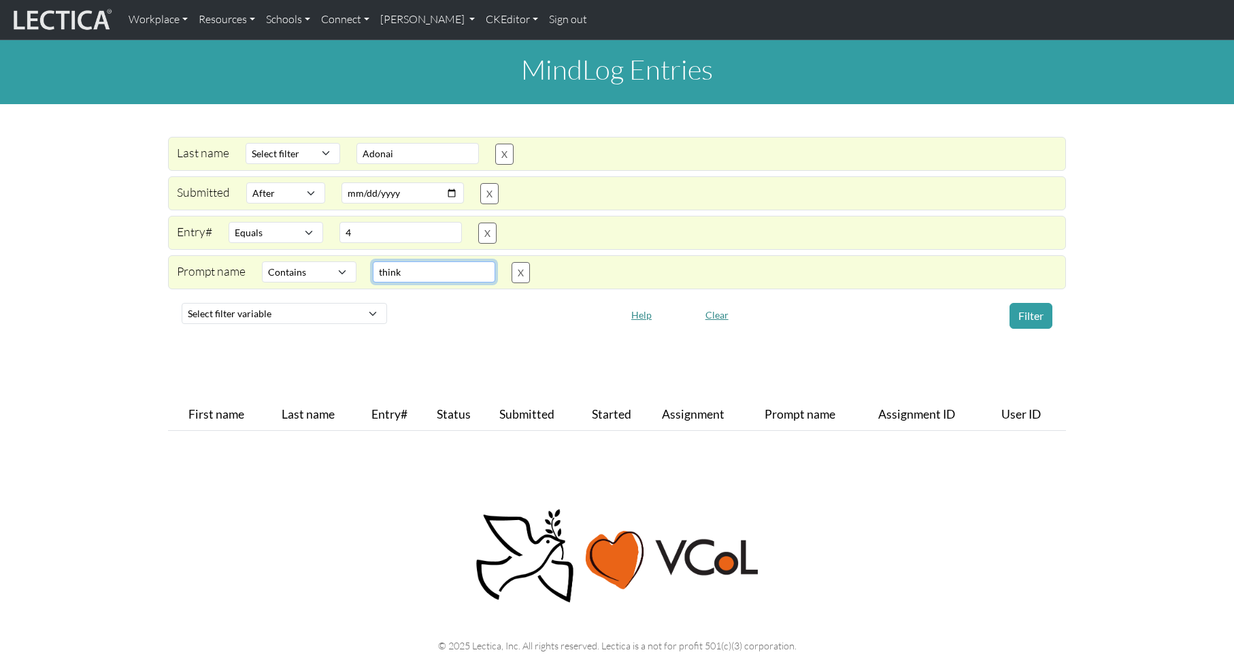
type input "think"
click at [263, 227] on select "Select filter Equals Greater than Less than Does not equal" at bounding box center [276, 232] width 95 height 21
select select
click at [229, 222] on select "Select filter Equals Greater than Less than Does not equal" at bounding box center [276, 232] width 95 height 21
click at [1036, 312] on button "Filter" at bounding box center [1031, 316] width 43 height 26
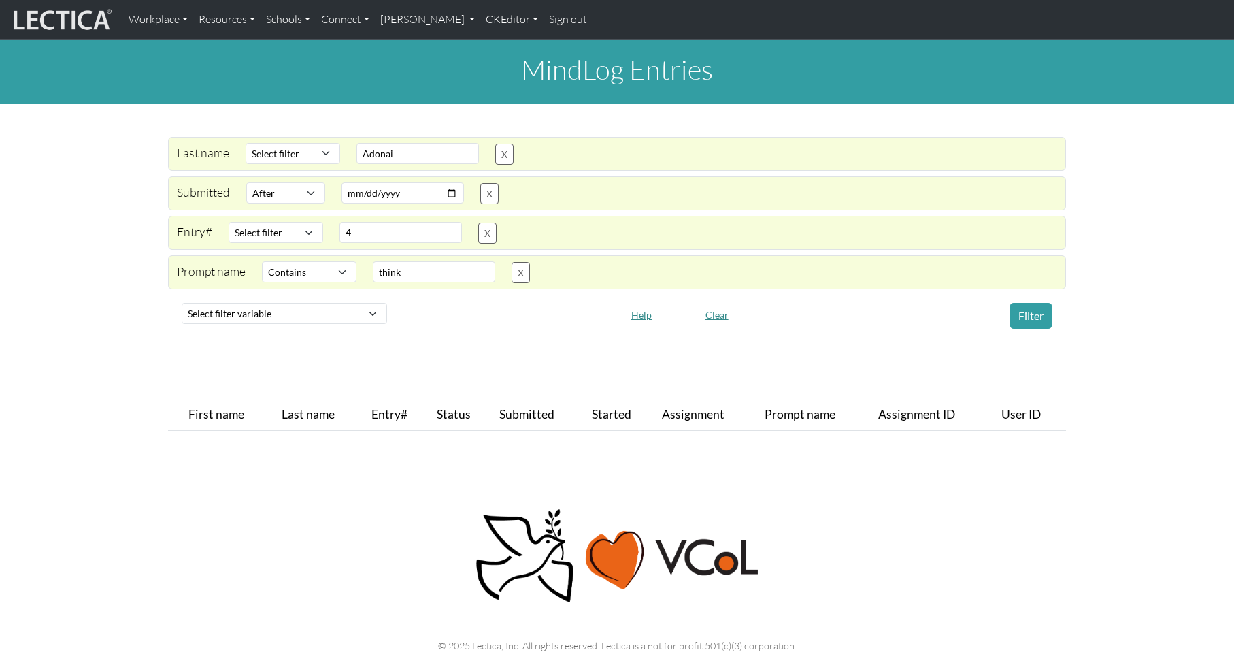
click at [198, 152] on div "Last name" at bounding box center [203, 154] width 69 height 22
click at [284, 190] on select "Select filter Equals After Before" at bounding box center [285, 192] width 79 height 21
select select
click at [246, 182] on select "Select filter Equals After Before" at bounding box center [285, 192] width 79 height 21
click at [1032, 318] on button "Filter" at bounding box center [1031, 316] width 43 height 26
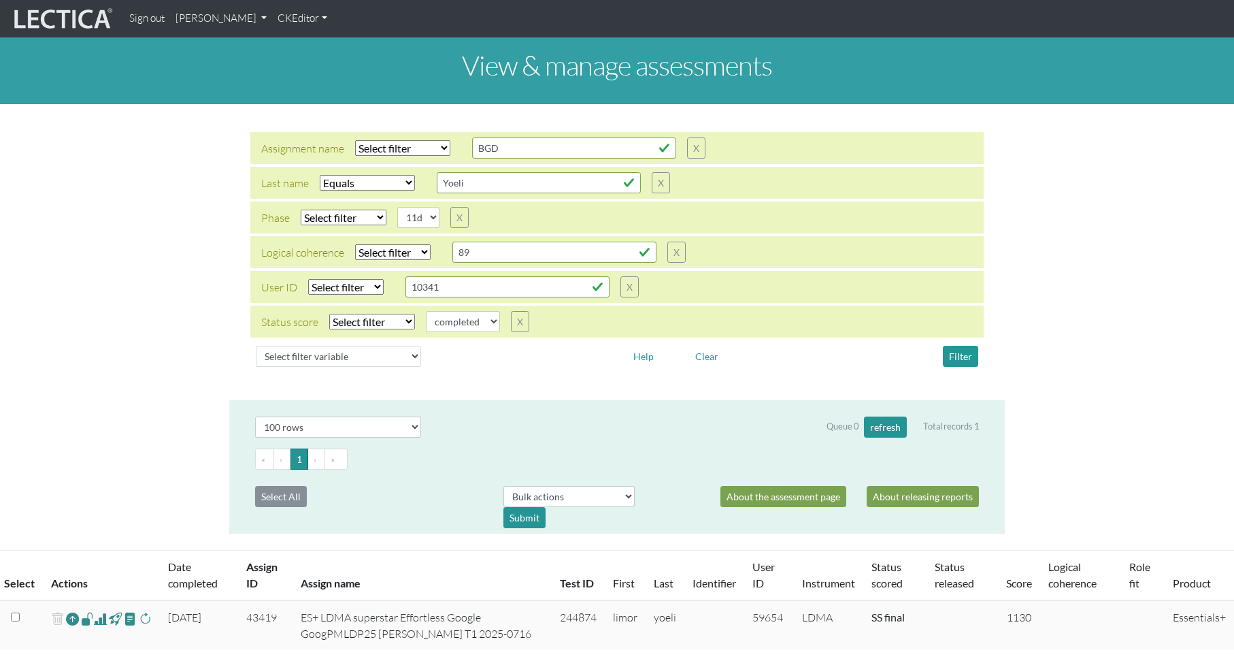
select select "iexact"
select select
select select "11d"
select select
select select "100"
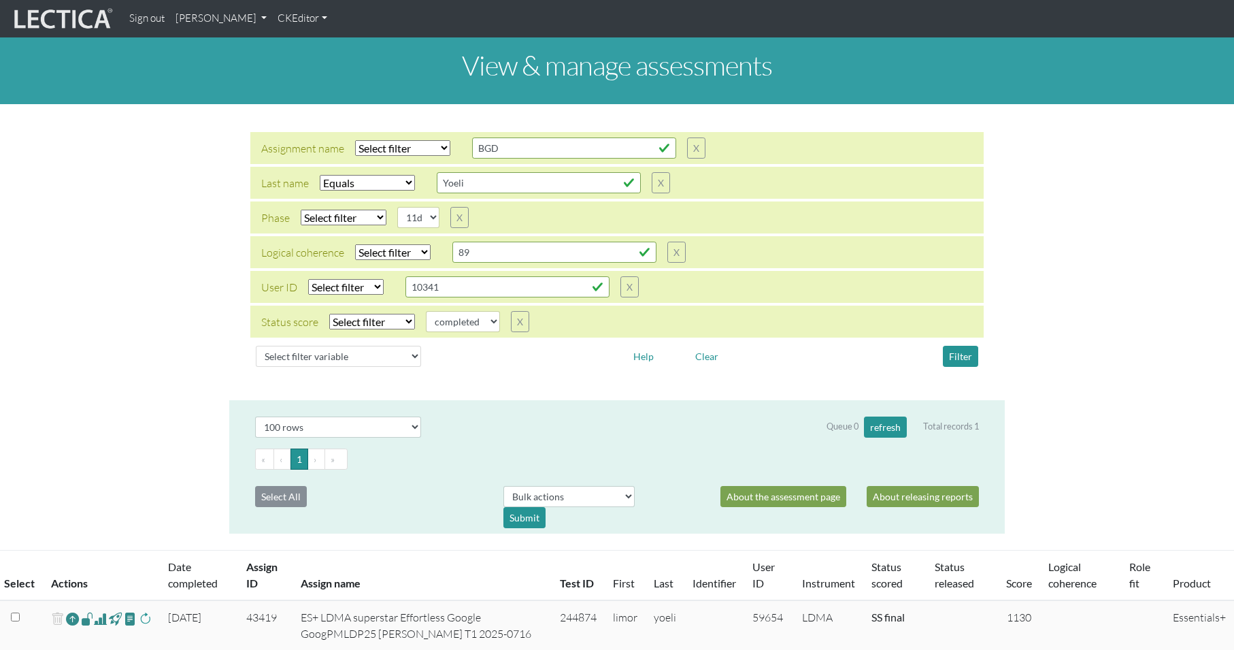
click at [394, 144] on select "Select filter Equals Does not equal Contains Does not contain Starts with Ends …" at bounding box center [402, 148] width 95 height 16
select select "iexact"
click at [355, 140] on select "Select filter Equals Does not equal Contains Does not contain Starts with Ends …" at bounding box center [402, 148] width 95 height 16
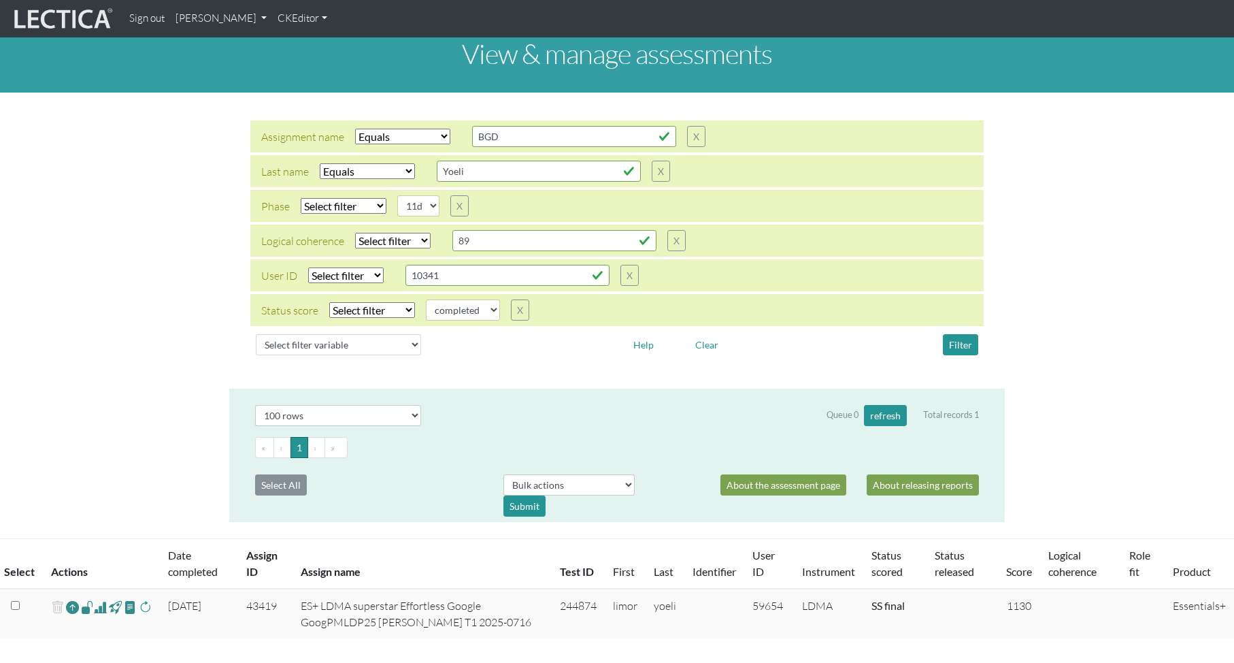
scroll to position [15, 0]
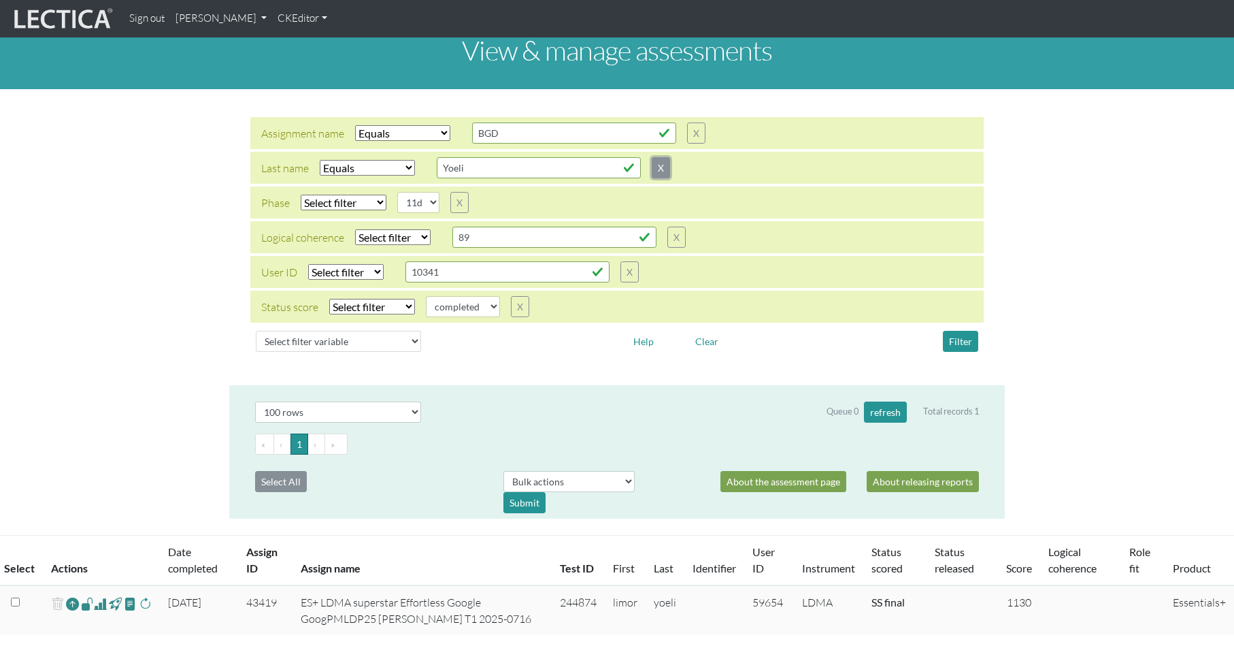
click at [665, 168] on button "X" at bounding box center [661, 167] width 18 height 21
type input "10341"
select select
select select "11d"
select select
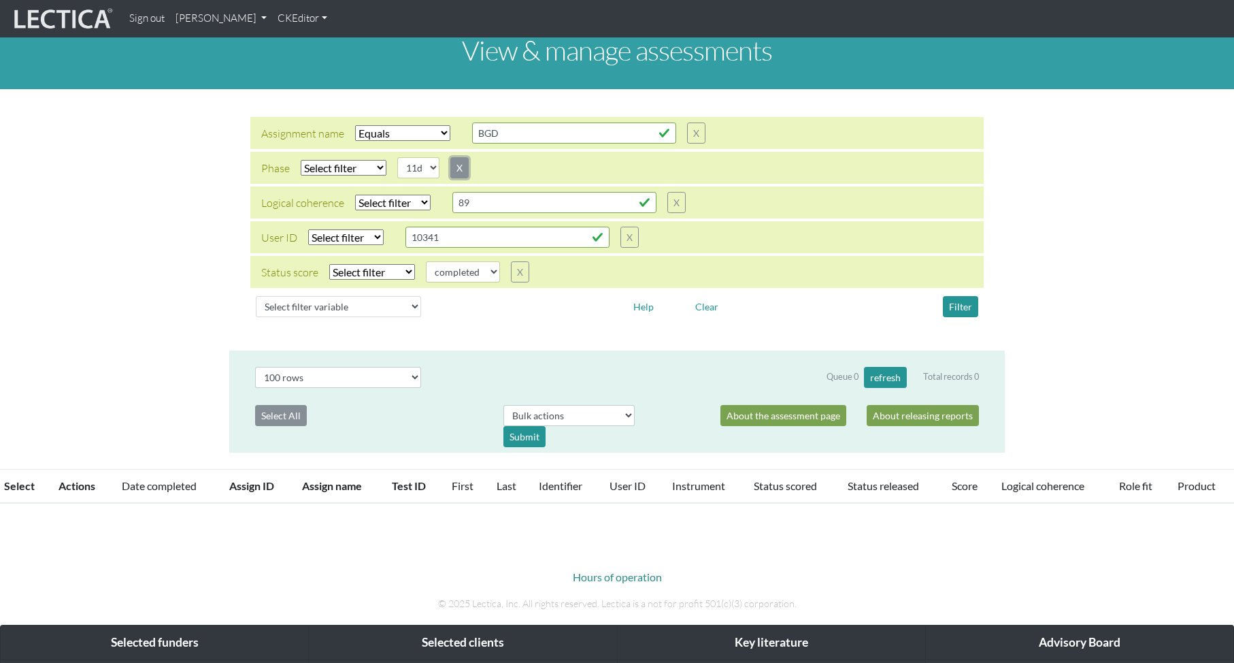
click at [459, 166] on button "X" at bounding box center [459, 167] width 18 height 21
type input "10341"
select select
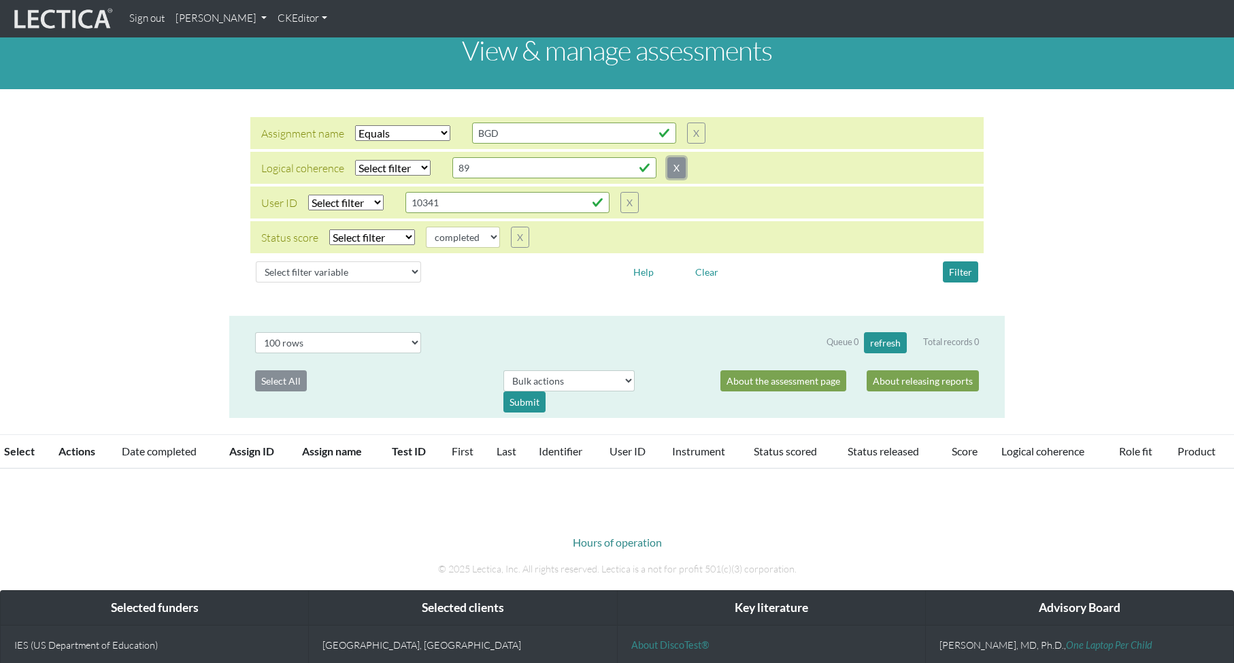
click at [678, 169] on button "X" at bounding box center [676, 167] width 18 height 21
type input "10341"
select select
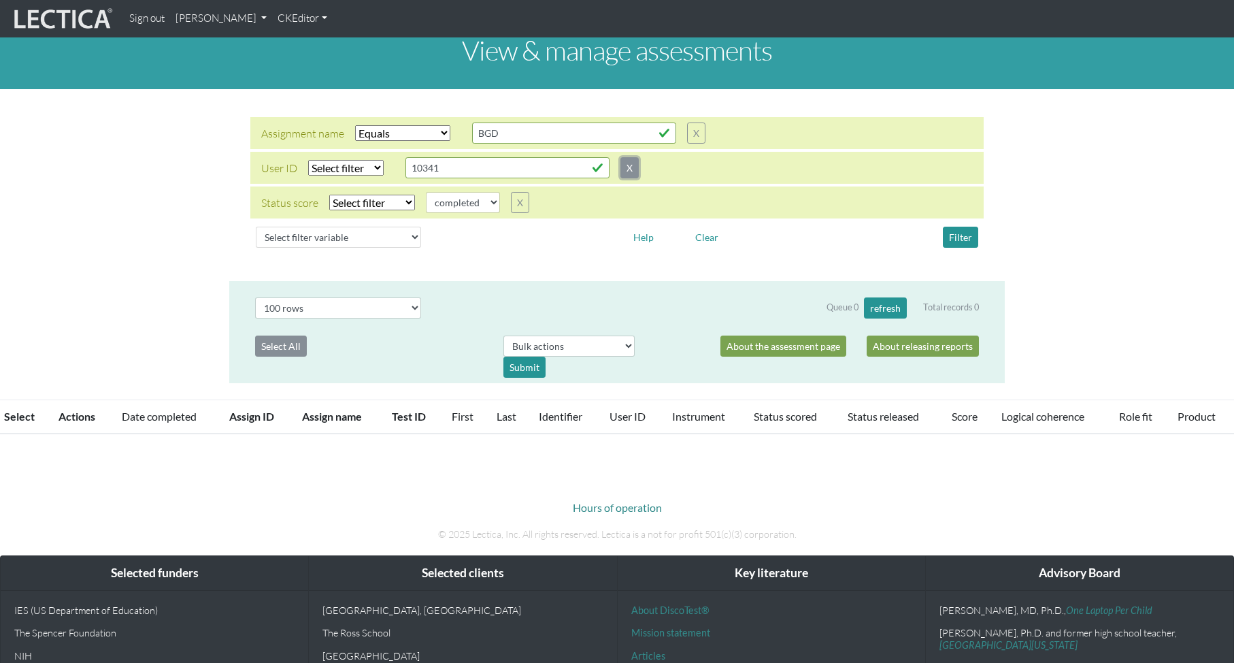
click at [637, 168] on button "X" at bounding box center [629, 167] width 18 height 21
select select
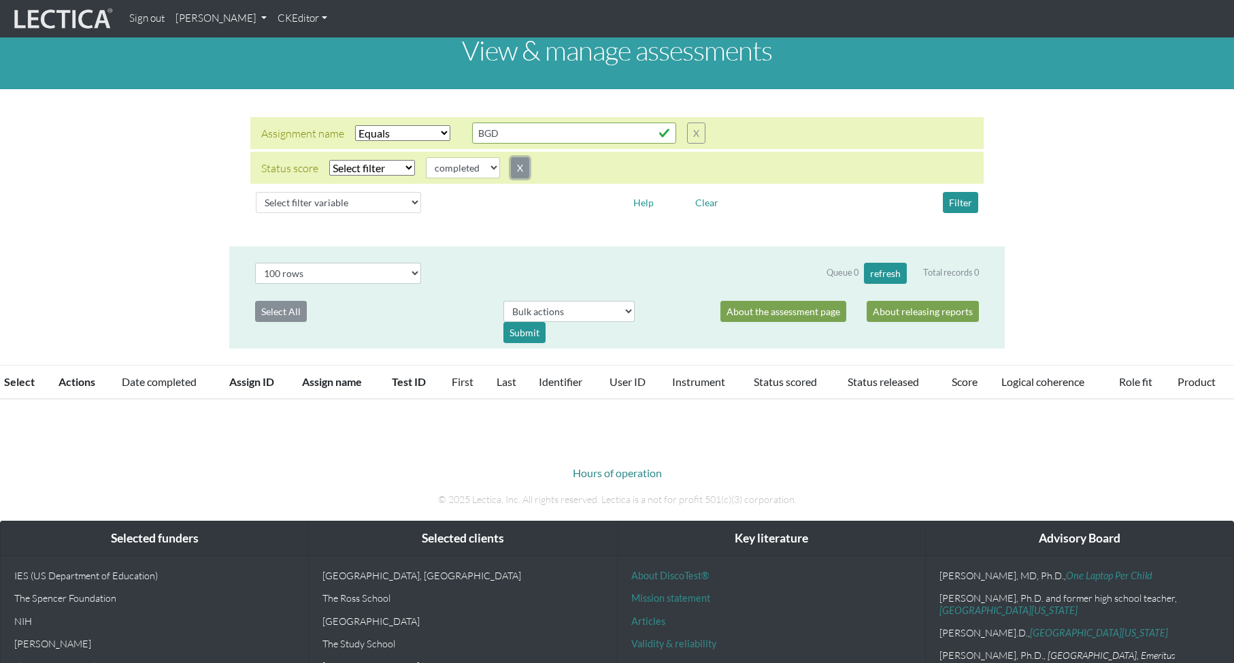
click at [520, 168] on button "X" at bounding box center [520, 167] width 18 height 21
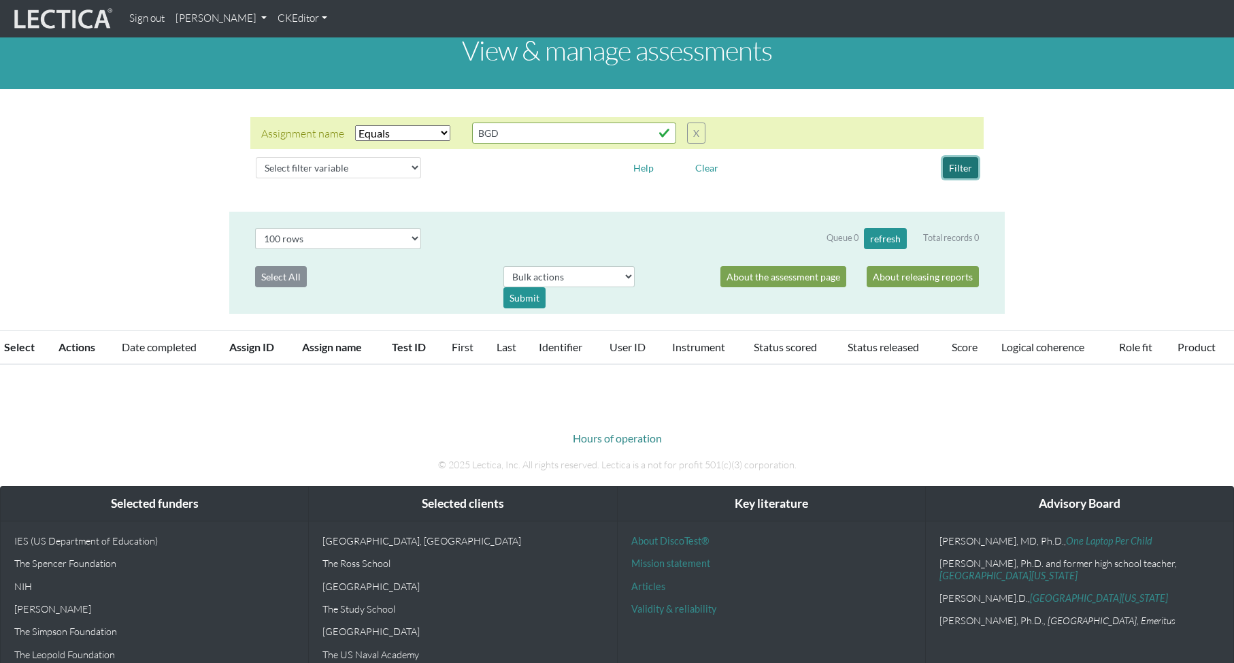
click at [961, 167] on button "Filter" at bounding box center [960, 167] width 35 height 21
click at [396, 129] on select "Select filter Equals Does not equal Contains Does not contain Starts with Ends …" at bounding box center [402, 133] width 95 height 16
select select "icontains"
click at [355, 125] on select "Select filter Equals Does not equal Contains Does not contain Starts with Ends …" at bounding box center [402, 133] width 95 height 16
click at [963, 168] on button "Filter" at bounding box center [960, 167] width 35 height 21
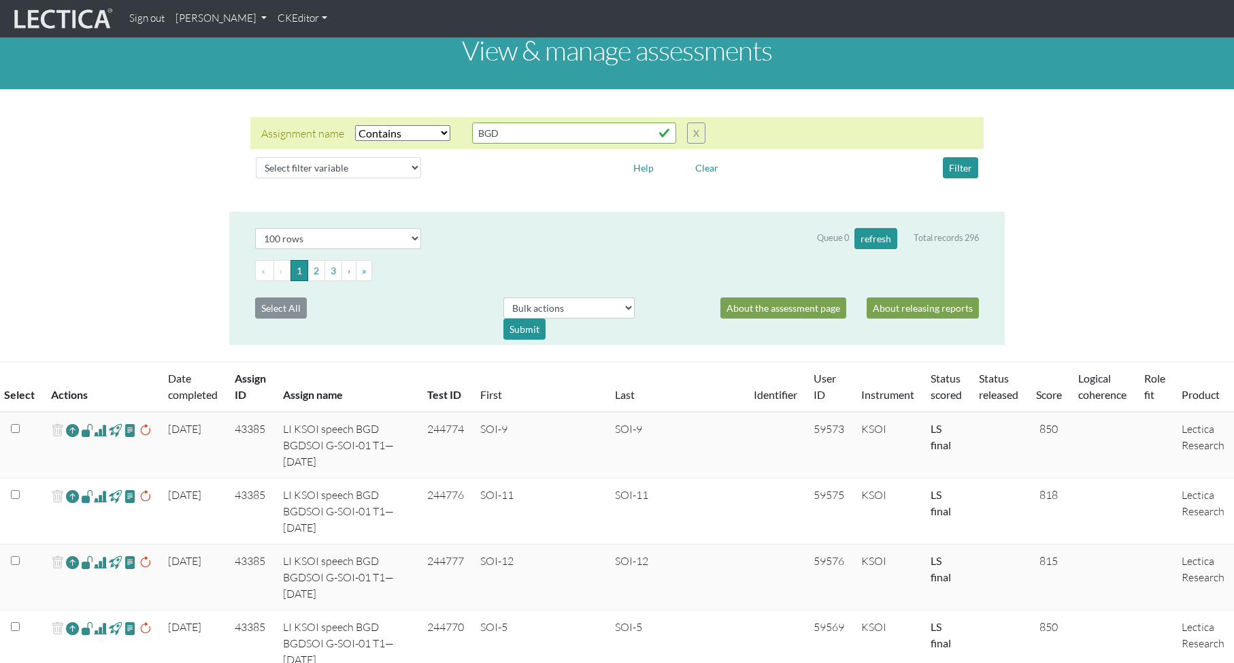
click at [1036, 395] on link "Score" at bounding box center [1049, 394] width 26 height 13
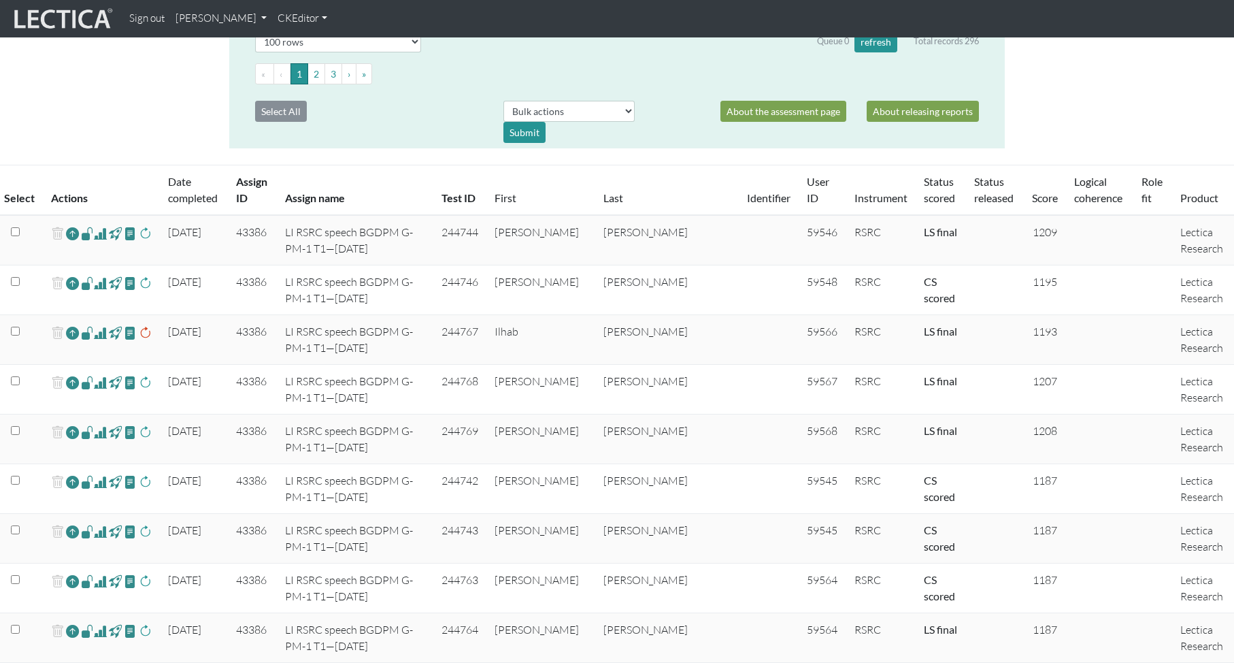
scroll to position [312, 0]
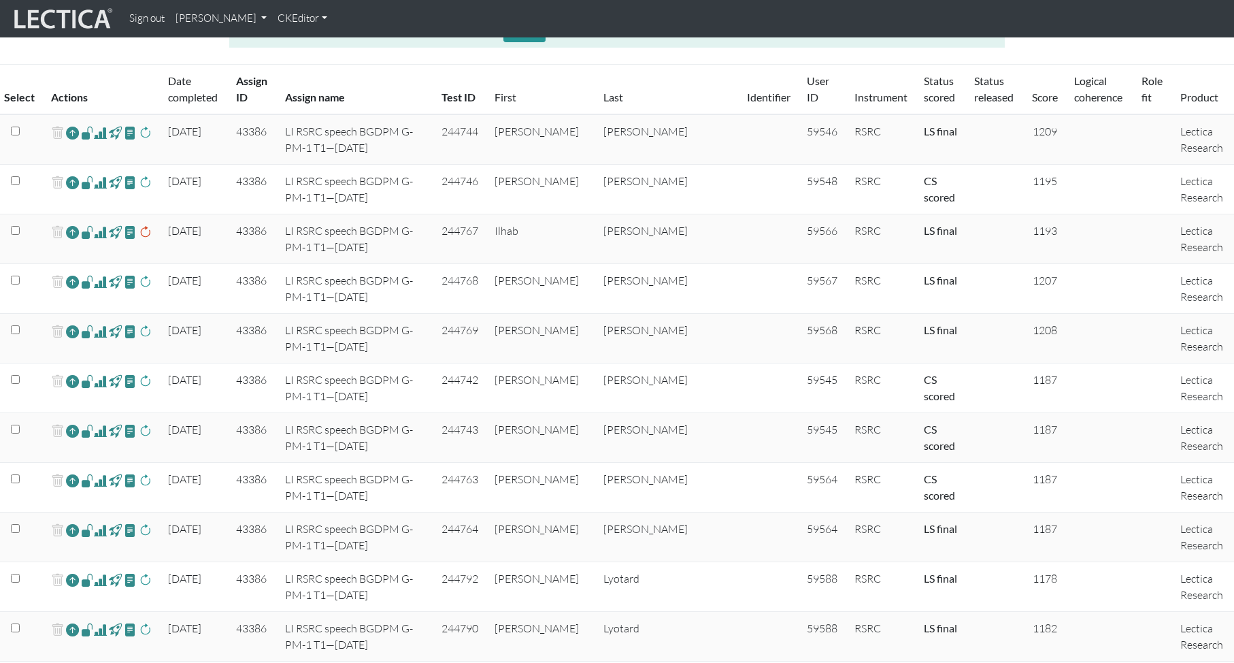
click at [101, 184] on span at bounding box center [100, 182] width 13 height 16
